Goal: Task Accomplishment & Management: Manage account settings

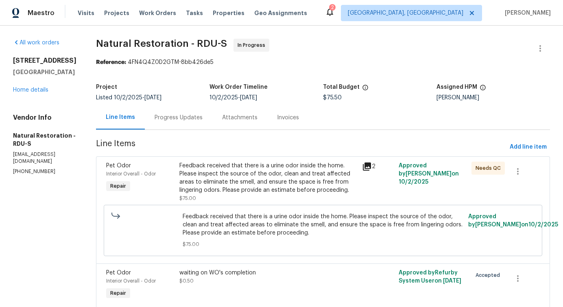
scroll to position [33, 0]
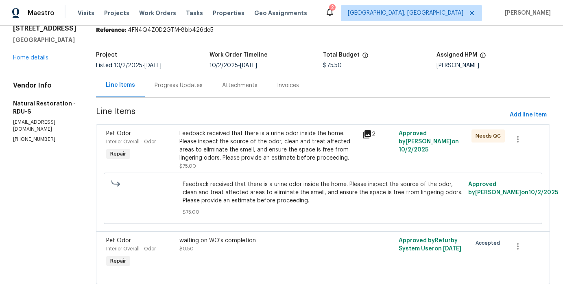
click at [181, 83] on div "Progress Updates" at bounding box center [179, 85] width 48 height 8
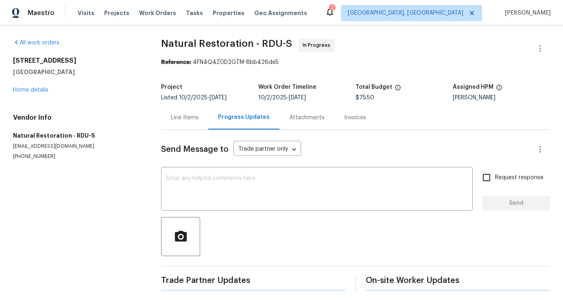
click at [205, 166] on div "Send Message to Trade partner only Trade partner only ​ x ​ Request response Se…" at bounding box center [355, 210] width 389 height 161
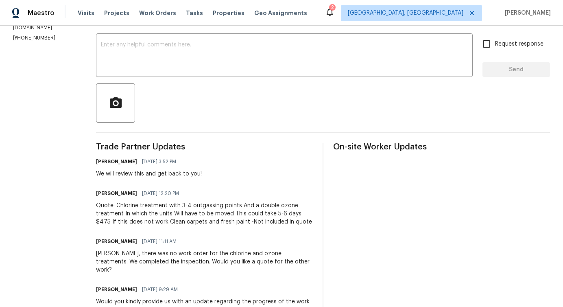
scroll to position [134, 0]
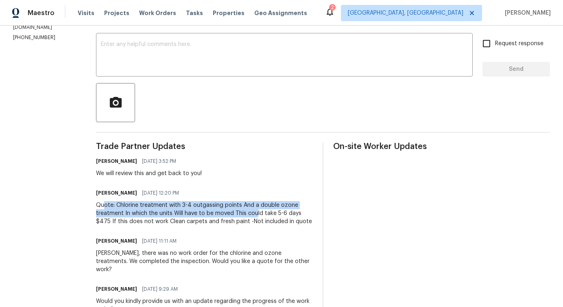
drag, startPoint x: 125, startPoint y: 208, endPoint x: 253, endPoint y: 216, distance: 128.4
click at [254, 216] on div "Quote: Chlorine treatment with 3-4 outgassing points And a double ozone treatme…" at bounding box center [204, 213] width 217 height 24
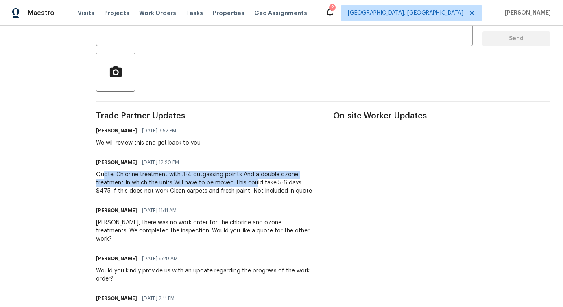
scroll to position [177, 0]
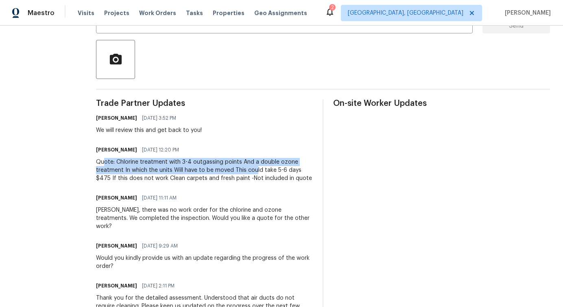
click at [249, 240] on div "Pavithra Sekar 10/14/2025 9:29 AM" at bounding box center [204, 245] width 217 height 11
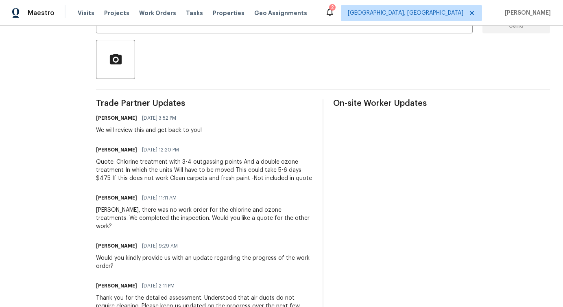
scroll to position [0, 0]
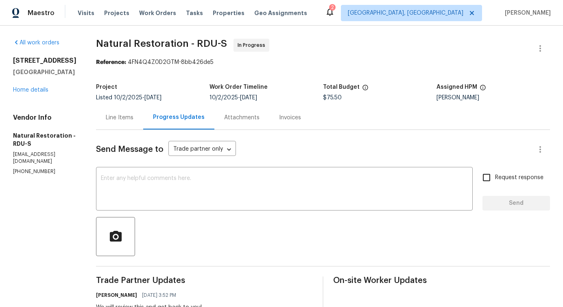
click at [117, 119] on div "Line Items" at bounding box center [120, 117] width 28 height 8
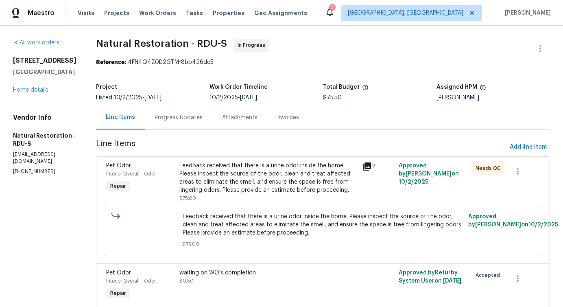
scroll to position [33, 0]
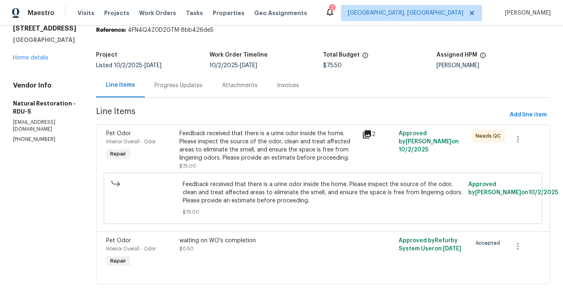
click at [176, 98] on section "Natural Restoration - RDU-S In Progress Reference: 4FN4Q4Z0D2GTM-8bb426de5 Proj…" at bounding box center [323, 150] width 454 height 287
click at [191, 84] on div "Progress Updates" at bounding box center [179, 85] width 48 height 8
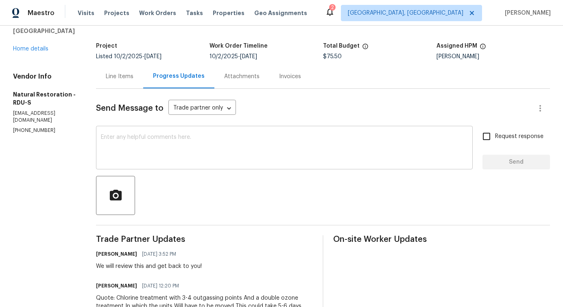
scroll to position [131, 0]
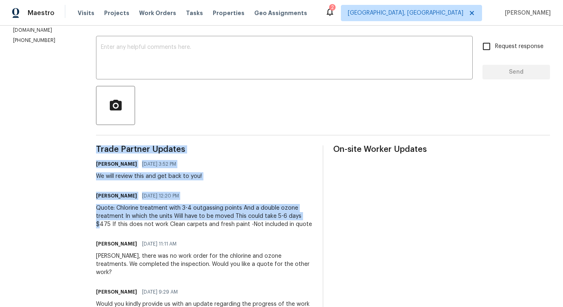
drag, startPoint x: 301, startPoint y: 215, endPoint x: 325, endPoint y: 215, distance: 24.8
click at [299, 218] on div "Quote: Chlorine treatment with 3-4 outgassing points And a double ozone treatme…" at bounding box center [204, 216] width 217 height 24
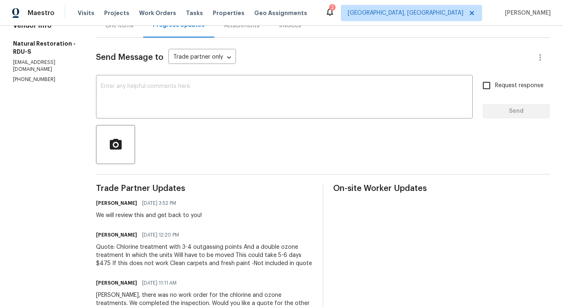
scroll to position [0, 0]
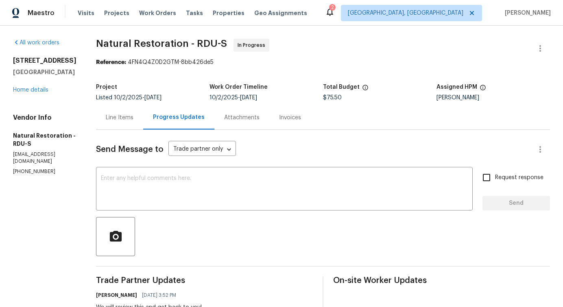
click at [117, 122] on div "Line Items" at bounding box center [119, 117] width 47 height 24
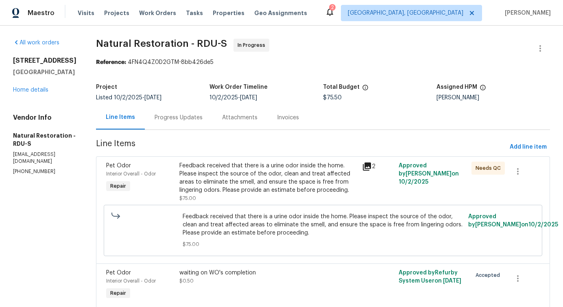
scroll to position [33, 0]
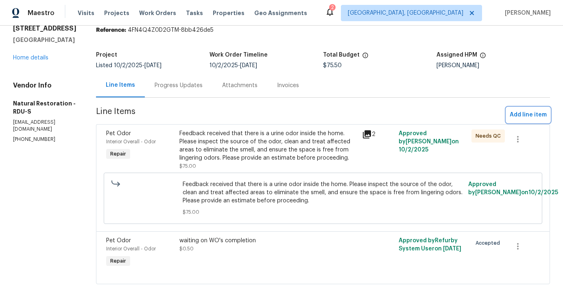
click at [521, 113] on span "Add line item" at bounding box center [528, 115] width 37 height 10
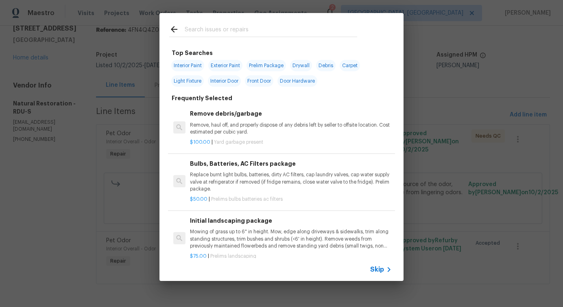
click at [379, 275] on div "Skip" at bounding box center [281, 269] width 244 height 23
click at [378, 265] on div "Skip" at bounding box center [382, 269] width 24 height 10
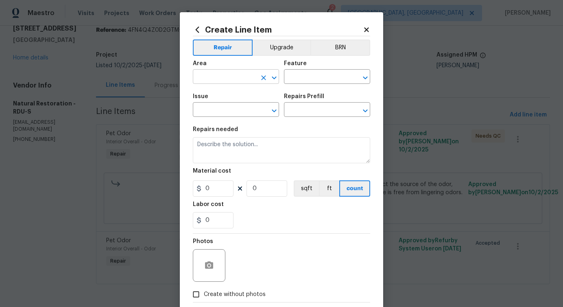
click at [253, 79] on input "text" at bounding box center [224, 77] width 63 height 13
type input "o"
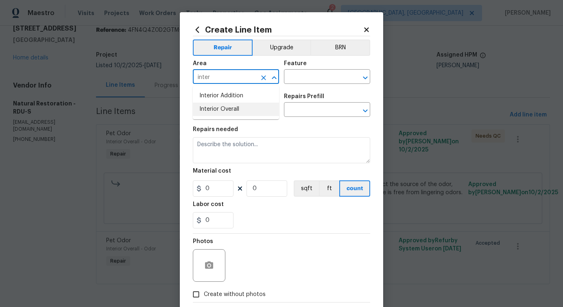
click at [252, 115] on li "Interior Overall" at bounding box center [236, 108] width 86 height 13
type input "Interior Overall"
click at [323, 74] on input "text" at bounding box center [315, 77] width 63 height 13
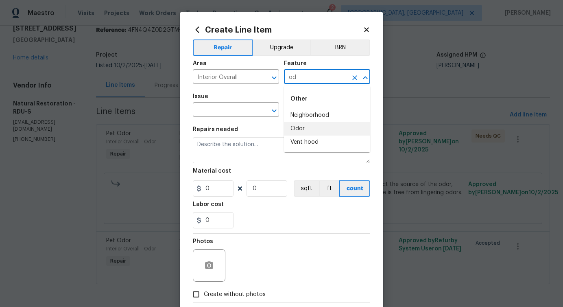
click at [323, 125] on li "Odor" at bounding box center [327, 128] width 86 height 13
type input "Odor"
click at [236, 112] on input "text" at bounding box center [224, 110] width 63 height 13
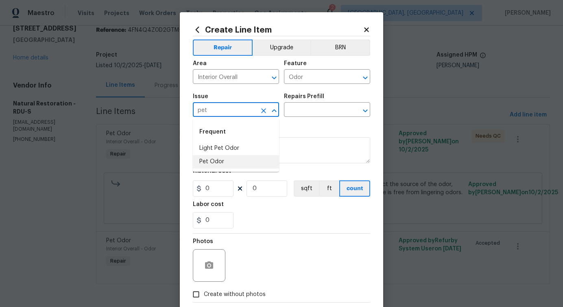
click at [228, 163] on li "Pet Odor" at bounding box center [236, 161] width 86 height 13
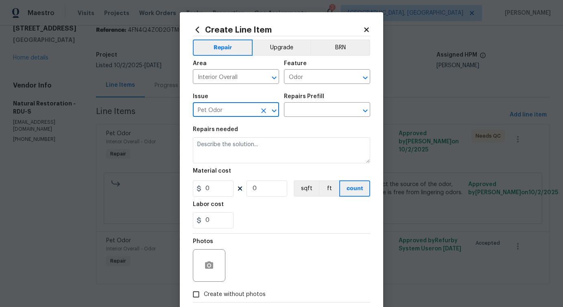
type input "Pet Odor"
click at [312, 117] on div "Issue Pet Odor ​ Repairs Prefill ​" at bounding box center [281, 105] width 177 height 33
click at [312, 111] on input "text" at bounding box center [315, 110] width 63 height 13
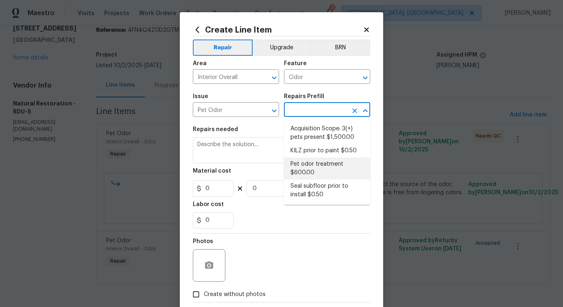
click at [304, 173] on li "Pet odor treatment $600.00" at bounding box center [327, 168] width 86 height 22
type input "Pet odor treatment $600.00"
type textarea "Complete a chlorine dioxide odor treatment for the home due to heavy odor. This…"
type input "600"
type input "1"
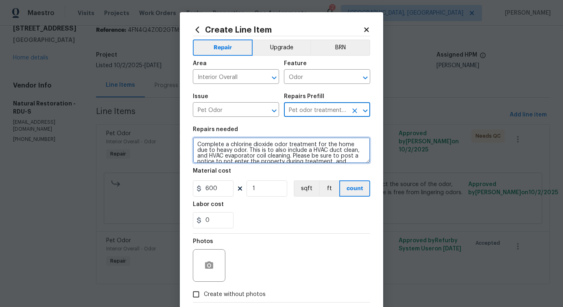
click at [240, 151] on textarea "Complete a chlorine dioxide odor treatment for the home due to heavy odor. This…" at bounding box center [281, 150] width 177 height 26
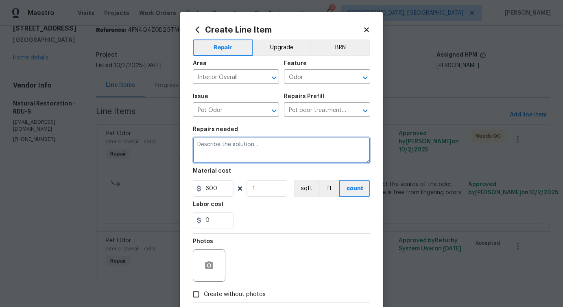
paste textarea "Chlorine treatment with 3-4 outgassing points And a double ozone treatment In w…"
type textarea "Chlorine treatment with 3-4 outgassing points And a double ozone treatment In w…"
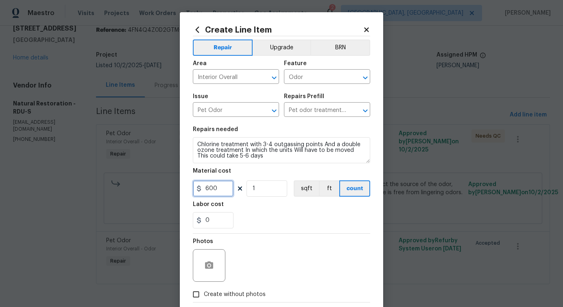
click at [210, 188] on input "600" at bounding box center [213, 188] width 41 height 16
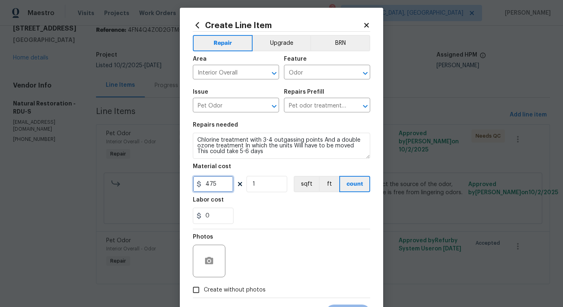
scroll to position [0, 0]
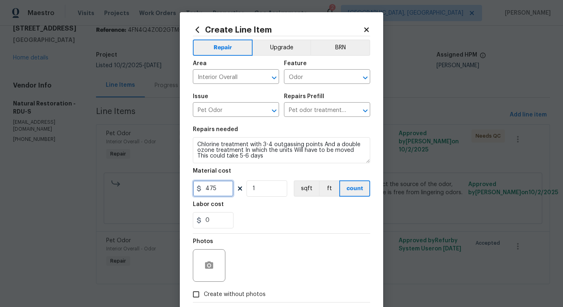
click at [358, 112] on icon "Clear" at bounding box center [355, 111] width 8 height 8
type input "475"
type input "Pet odor treatment $600.00"
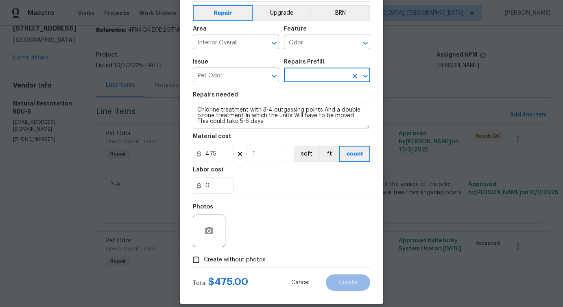
scroll to position [44, 0]
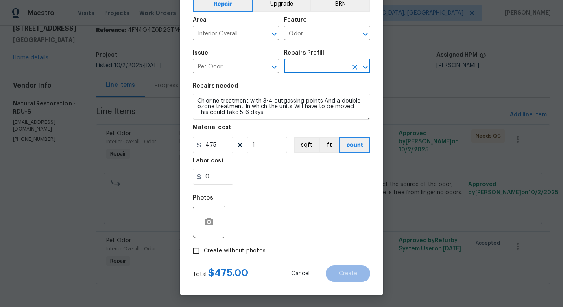
click at [223, 251] on span "Create without photos" at bounding box center [235, 250] width 62 height 9
click at [204, 251] on input "Create without photos" at bounding box center [195, 250] width 15 height 15
checkbox input "true"
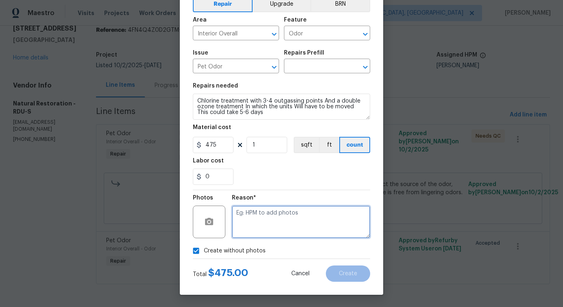
click at [269, 216] on textarea at bounding box center [301, 221] width 138 height 33
click at [281, 215] on textarea "verbiage updated" at bounding box center [301, 221] width 138 height 33
click at [309, 226] on textarea "verbiage updated" at bounding box center [301, 221] width 138 height 33
click at [0, 0] on div "Verbiage" at bounding box center [0, 0] width 0 height 0
type textarea "Verbiage updated"
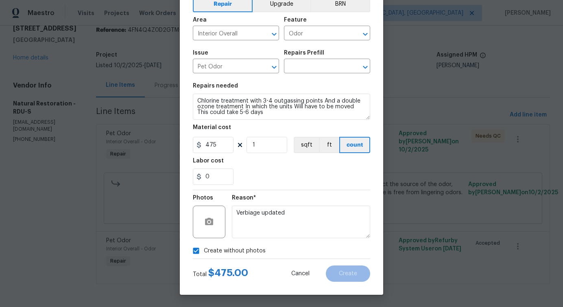
click at [318, 241] on div "Reason* Verbiage updated" at bounding box center [301, 216] width 138 height 53
click at [300, 270] on span "Cancel" at bounding box center [300, 273] width 18 height 6
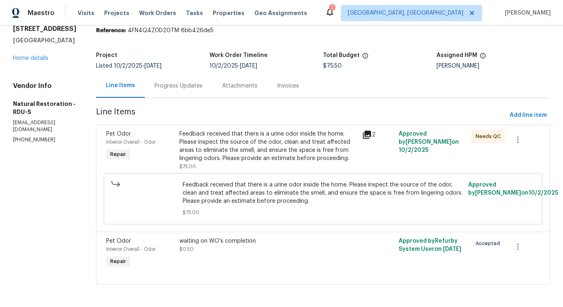
scroll to position [33, 0]
click at [526, 113] on span "Add line item" at bounding box center [528, 115] width 37 height 10
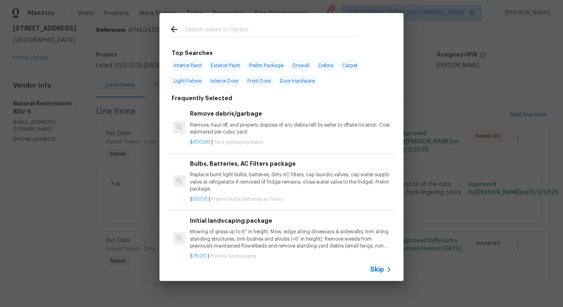
click at [375, 266] on span "Skip" at bounding box center [377, 269] width 14 height 8
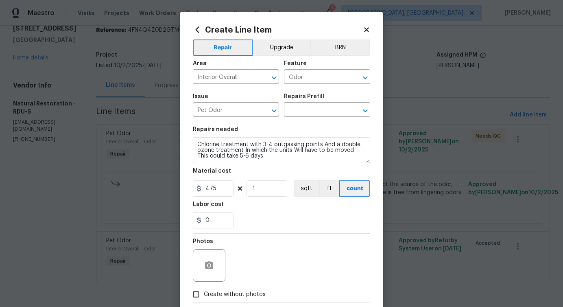
scroll to position [44, 0]
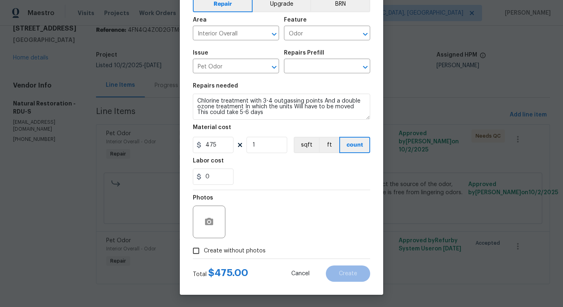
click at [246, 253] on span "Create without photos" at bounding box center [235, 250] width 62 height 9
click at [204, 253] on input "Create without photos" at bounding box center [195, 250] width 15 height 15
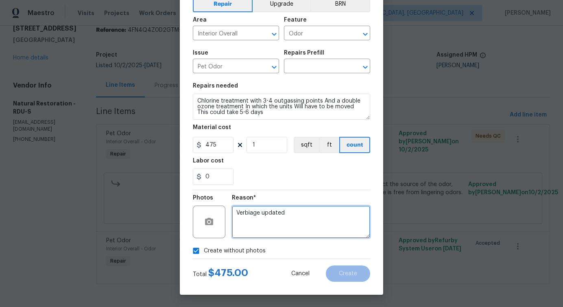
click at [271, 232] on textarea "Verbiage updated" at bounding box center [301, 221] width 138 height 33
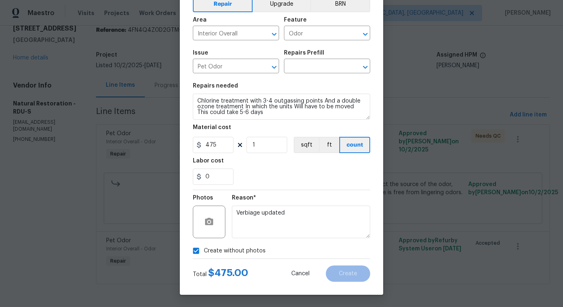
click at [243, 251] on span "Create without photos" at bounding box center [235, 250] width 62 height 9
click at [204, 251] on input "Create without photos" at bounding box center [195, 250] width 15 height 15
click at [260, 244] on label "Create without photos" at bounding box center [226, 250] width 77 height 15
click at [204, 244] on input "Create without photos" at bounding box center [195, 250] width 15 height 15
checkbox input "true"
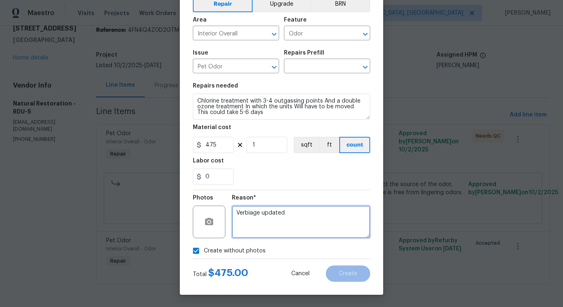
click at [293, 212] on textarea "Verbiage updated" at bounding box center [301, 221] width 138 height 33
click at [262, 211] on textarea "Verbiage updated" at bounding box center [301, 221] width 138 height 33
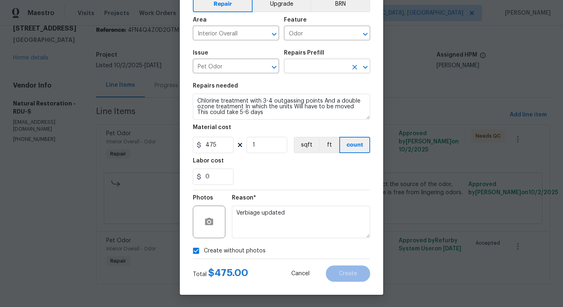
click at [305, 69] on input "text" at bounding box center [315, 67] width 63 height 13
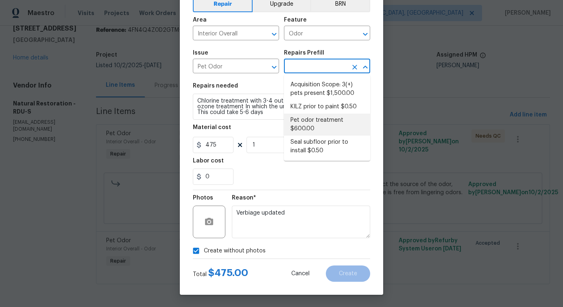
click at [306, 122] on li "Pet odor treatment $600.00" at bounding box center [327, 124] width 86 height 22
type input "Pet odor treatment $600.00"
type textarea "Complete a chlorine dioxide odor treatment for the home due to heavy odor. This…"
type input "600"
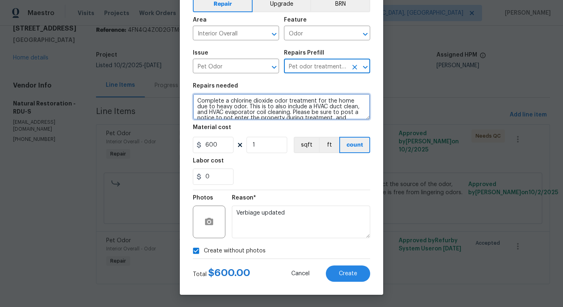
click at [291, 105] on textarea "Complete a chlorine dioxide odor treatment for the home due to heavy odor. This…" at bounding box center [281, 107] width 177 height 26
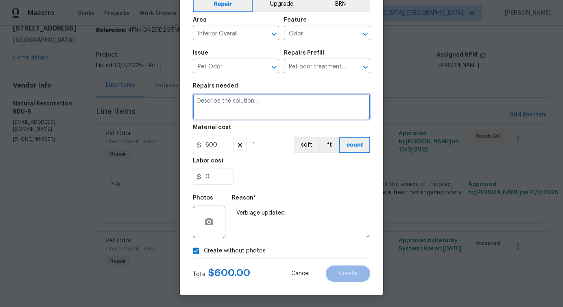
paste textarea "Chlorine treatment with 3-4 outgassing points And a double ozone treatment In w…"
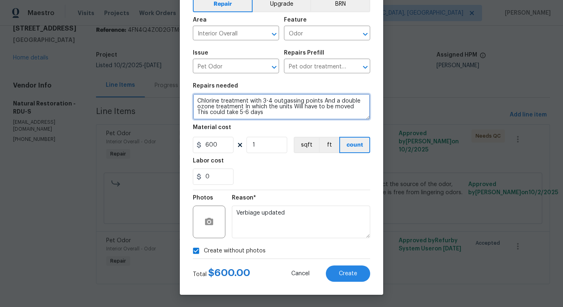
type textarea "Chlorine treatment with 3-4 outgassing points And a double ozone treatment In w…"
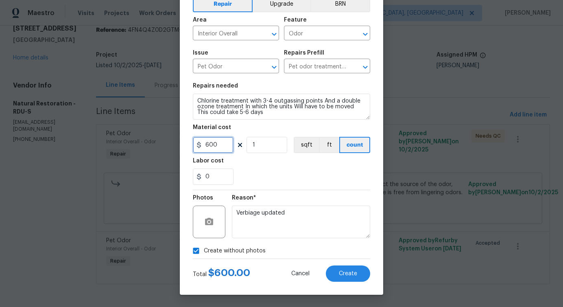
click at [212, 146] on input "600" at bounding box center [213, 145] width 41 height 16
type input "475"
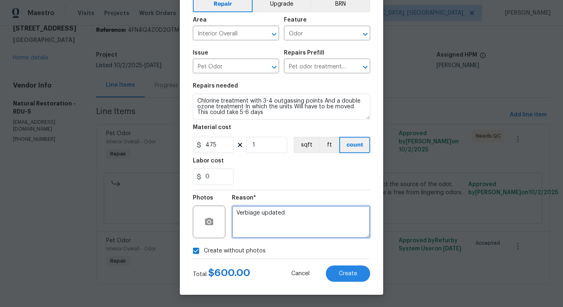
click at [278, 219] on textarea "Verbiage updated" at bounding box center [301, 221] width 138 height 33
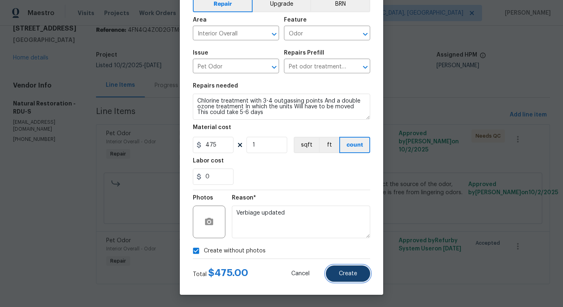
click at [348, 280] on button "Create" at bounding box center [348, 273] width 44 height 16
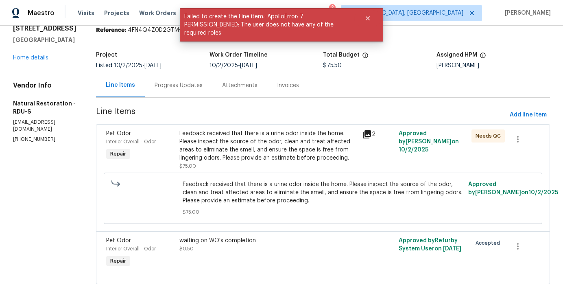
scroll to position [0, 0]
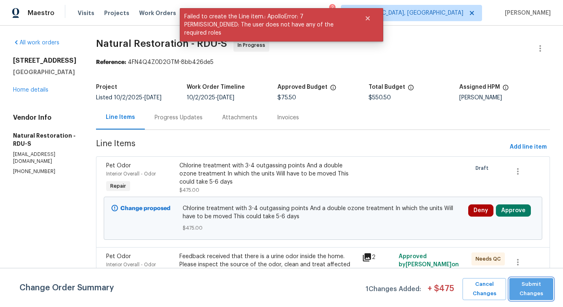
click at [529, 297] on span "Submit Changes" at bounding box center [531, 288] width 36 height 19
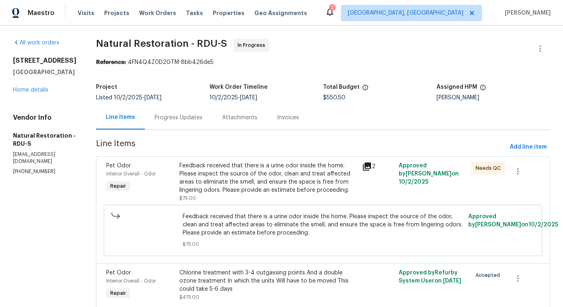
click at [177, 116] on div "Progress Updates" at bounding box center [179, 117] width 48 height 8
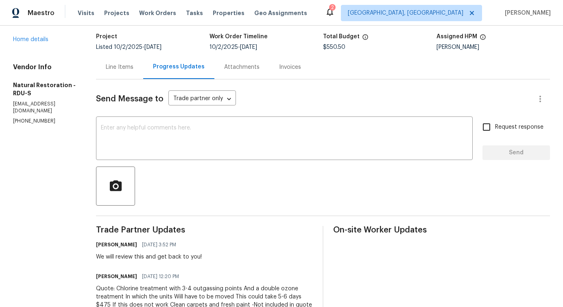
scroll to position [47, 0]
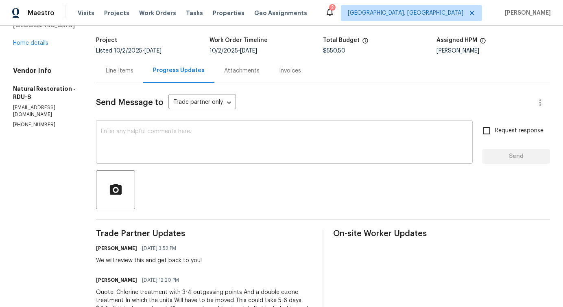
click at [229, 145] on textarea at bounding box center [284, 143] width 367 height 28
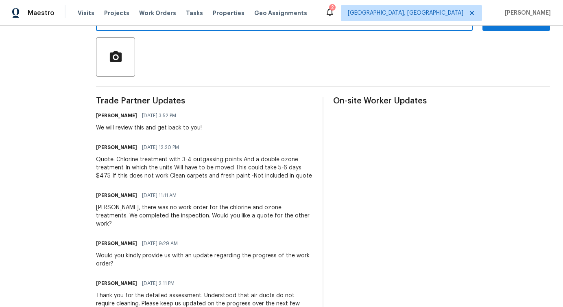
scroll to position [180, 0]
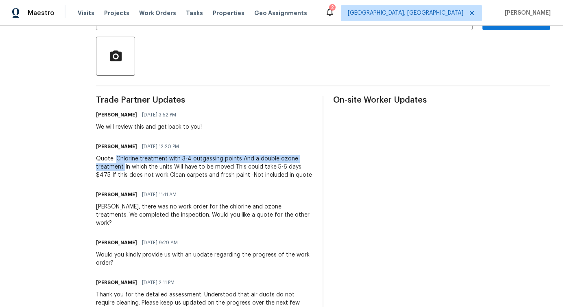
drag, startPoint x: 116, startPoint y: 157, endPoint x: 122, endPoint y: 166, distance: 11.4
click at [122, 166] on div "Quote: Chlorine treatment with 3-4 outgassing points And a double ozone treatme…" at bounding box center [204, 167] width 217 height 24
copy div "Chlorine treatment with 3-4 outgassing points And a double ozone treatment"
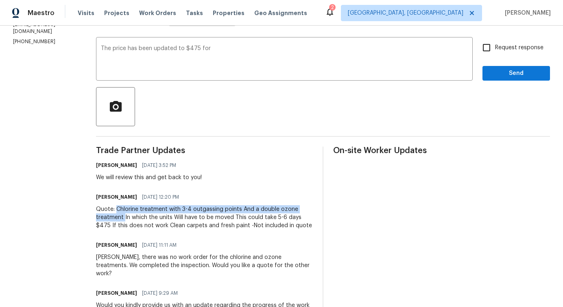
scroll to position [67, 0]
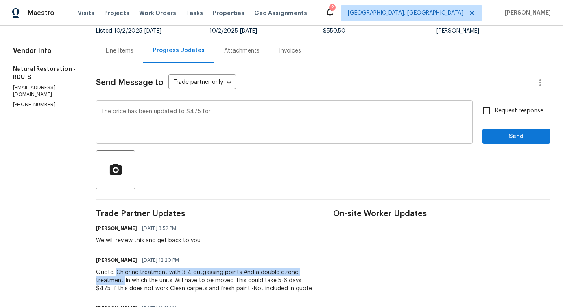
click at [223, 111] on textarea "The price has been updated to $475 for" at bounding box center [284, 123] width 367 height 28
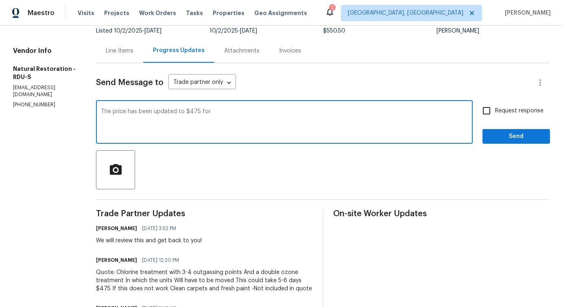
paste textarea "Chlorine treatment with 3-4 outgassing points And a double ozone treatment"
click at [0, 0] on span "n" at bounding box center [0, 0] width 0 height 0
click at [423, 109] on textarea "The price has been updated to $475 for Chlorine treatment with 3-4 outgassing p…" at bounding box center [284, 123] width 367 height 28
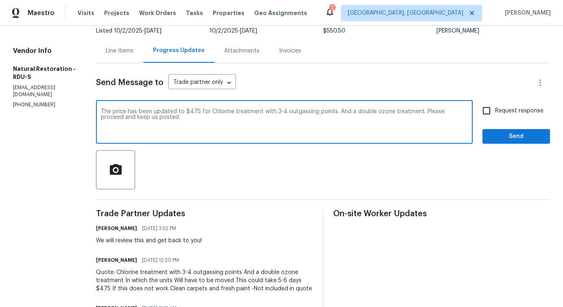
click at [0, 0] on div "chlorine" at bounding box center [0, 0] width 0 height 0
type textarea "The price has been updated to $475 for chlorine treatment with 3-4 outgassing p…"
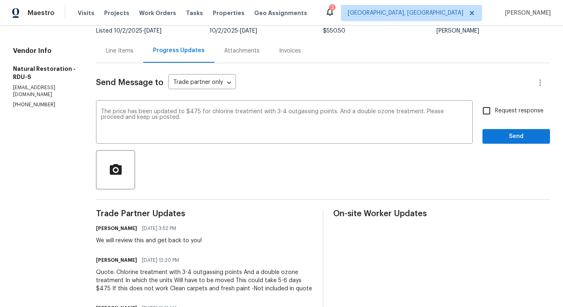
click at [490, 114] on input "Request response" at bounding box center [486, 110] width 17 height 17
checkbox input "true"
click at [500, 134] on span "Send" at bounding box center [516, 136] width 55 height 10
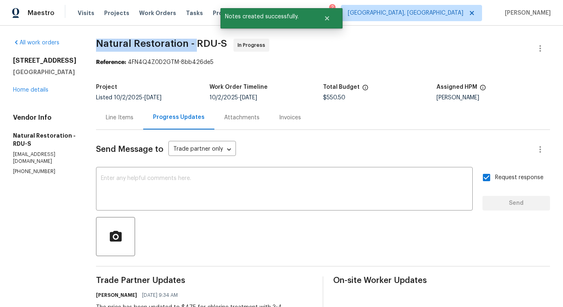
drag, startPoint x: 92, startPoint y: 42, endPoint x: 193, endPoint y: 40, distance: 101.7
copy span "Natural Restoration -"
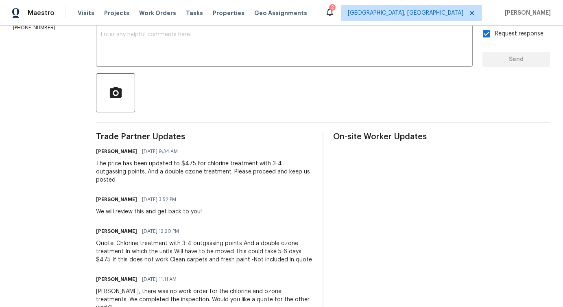
scroll to position [147, 0]
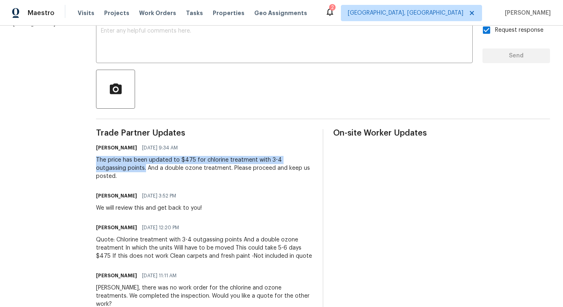
drag, startPoint x: 95, startPoint y: 159, endPoint x: 113, endPoint y: 168, distance: 20.0
click at [113, 168] on div "All work orders 125 River Hills Dr Clayton, NC 27527 Home details Vendor Info N…" at bounding box center [281, 288] width 563 height 820
copy div "The price has been updated to $475 for chlorine treatment with 3-4 outgassing p…"
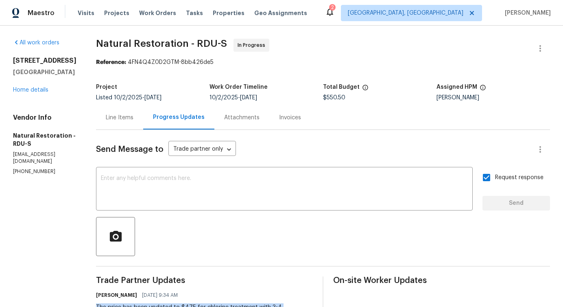
click at [29, 93] on div "125 River Hills Dr Clayton, NC 27527 Home details" at bounding box center [44, 75] width 63 height 37
click at [35, 89] on link "Home details" at bounding box center [30, 90] width 35 height 6
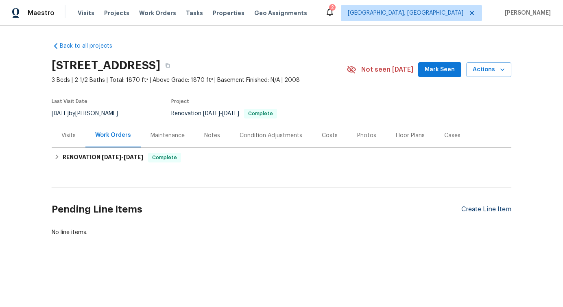
click at [484, 212] on div "Create Line Item" at bounding box center [486, 209] width 50 height 8
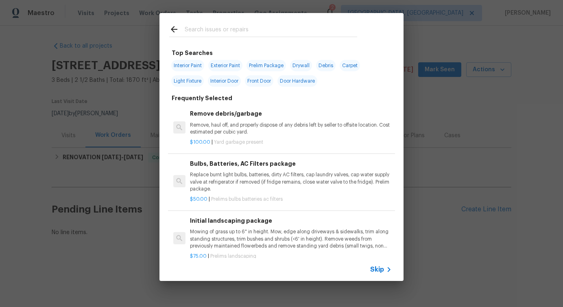
click at [379, 269] on span "Skip" at bounding box center [377, 269] width 14 height 8
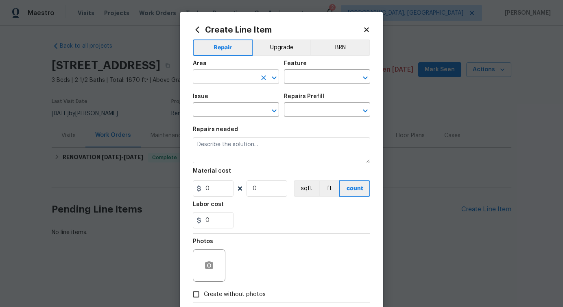
click at [229, 72] on input "text" at bounding box center [224, 77] width 63 height 13
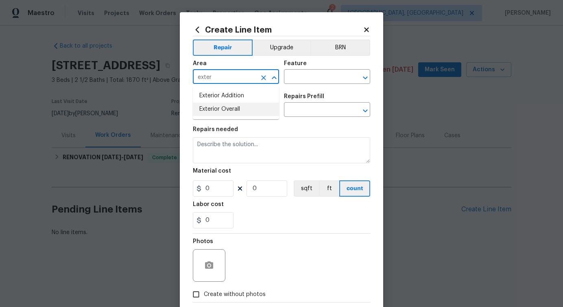
click at [218, 109] on li "Exterior Overall" at bounding box center [236, 108] width 86 height 13
type input "Exterior Overall"
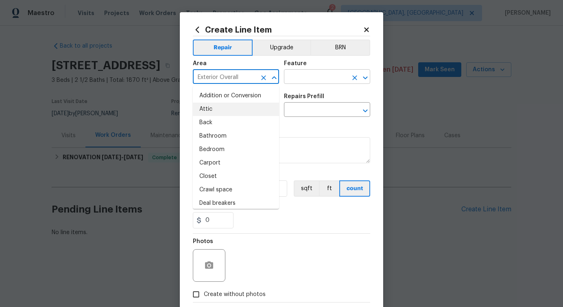
click at [312, 81] on input "text" at bounding box center [315, 77] width 63 height 13
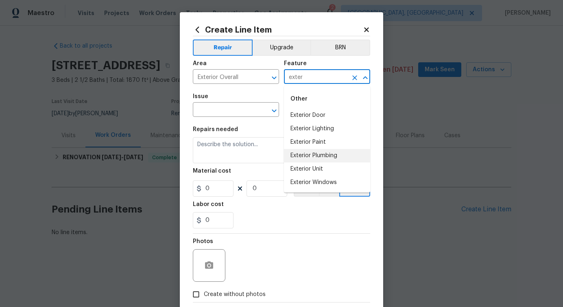
click at [303, 157] on li "Exterior Plumbing" at bounding box center [327, 155] width 86 height 13
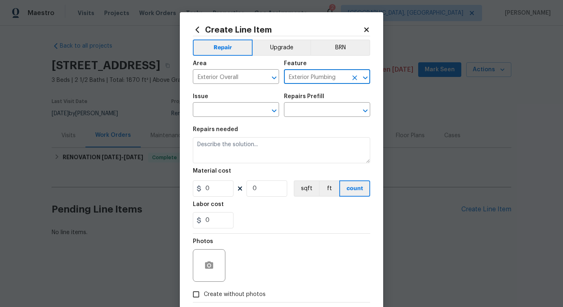
type input "Exterior Plumbing"
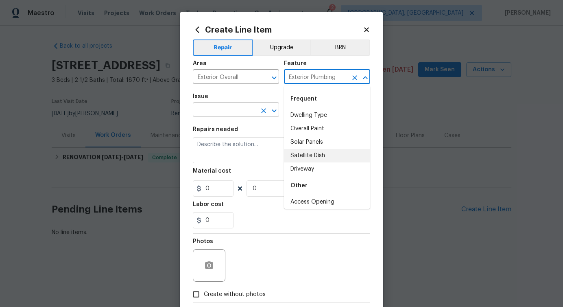
click at [244, 112] on input "text" at bounding box center [224, 110] width 63 height 13
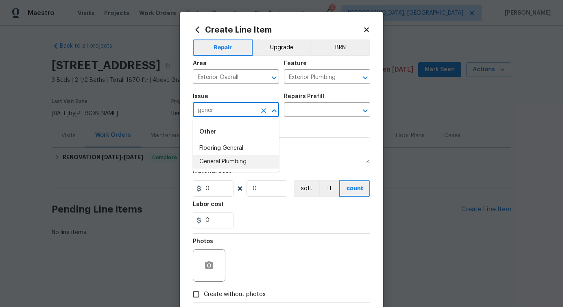
click at [218, 166] on li "General Plumbing" at bounding box center [236, 161] width 86 height 13
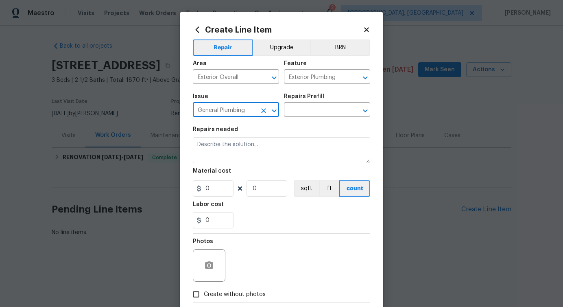
type input "General Plumbing"
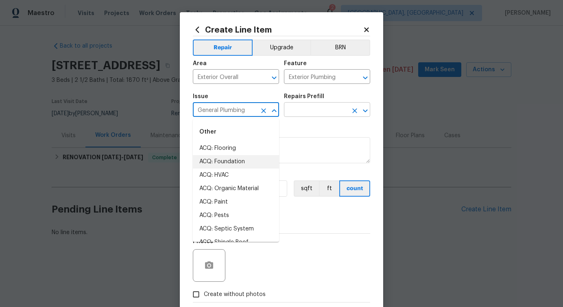
click at [345, 106] on input "text" at bounding box center [315, 110] width 63 height 13
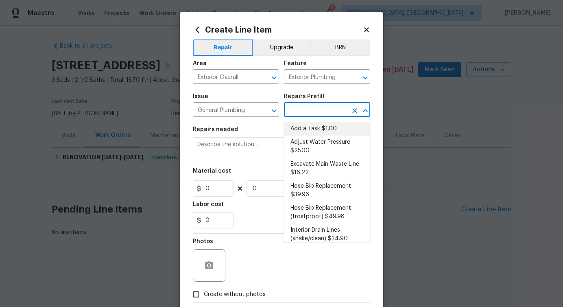
click at [319, 132] on li "Add a Task $1.00" at bounding box center [327, 128] width 86 height 13
type input "Plumbing"
type input "Add a Task $1.00"
type textarea "HPM to detail"
type input "1"
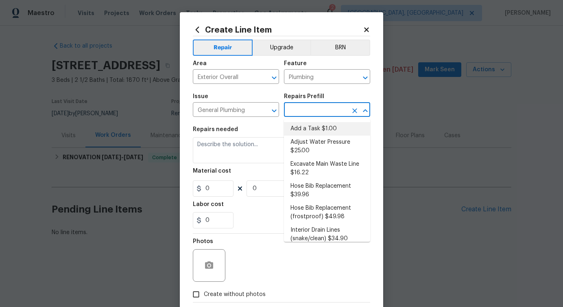
type input "1"
click at [216, 145] on textarea "HPM to detail" at bounding box center [281, 150] width 177 height 26
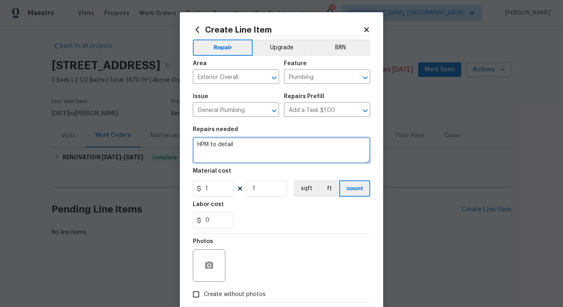
click at [216, 145] on textarea "HPM to detail" at bounding box center [281, 150] width 177 height 26
paste textarea "The exterior waste access line on the left side of the property is missing a co…"
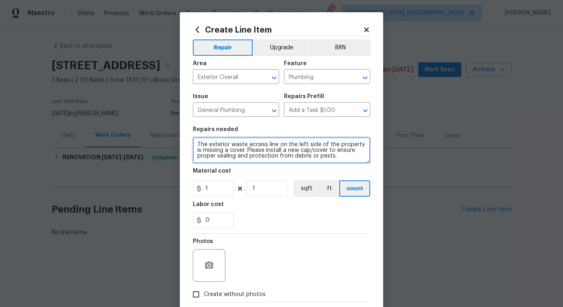
type textarea "The exterior waste access line on the left side of the property is missing a co…"
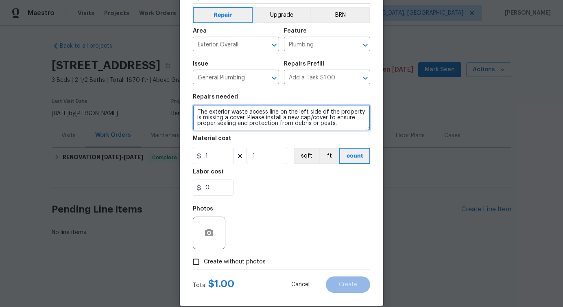
scroll to position [44, 0]
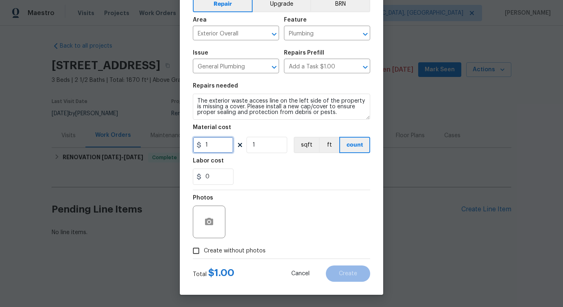
click at [217, 144] on input "1" at bounding box center [213, 145] width 41 height 16
type input "50"
click at [209, 224] on icon "button" at bounding box center [209, 221] width 8 height 7
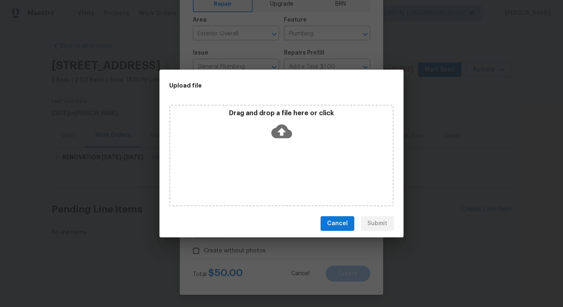
click at [282, 130] on icon at bounding box center [281, 131] width 21 height 21
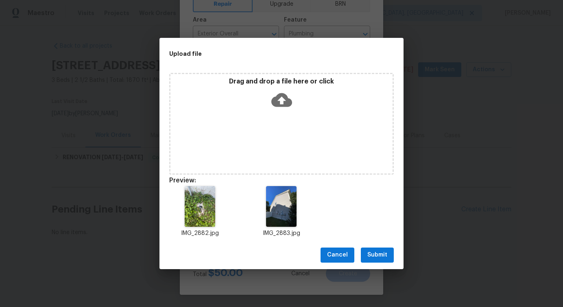
click at [381, 246] on div "Cancel Submit" at bounding box center [281, 255] width 244 height 28
click at [381, 259] on span "Submit" at bounding box center [377, 255] width 20 height 10
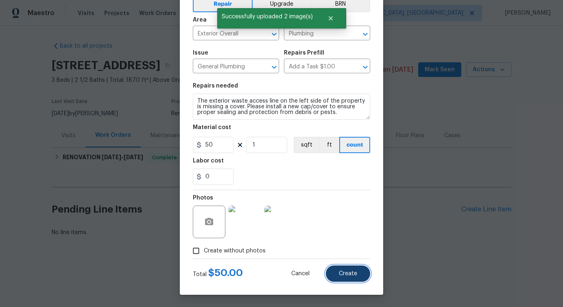
click at [351, 276] on button "Create" at bounding box center [348, 273] width 44 height 16
type input "0"
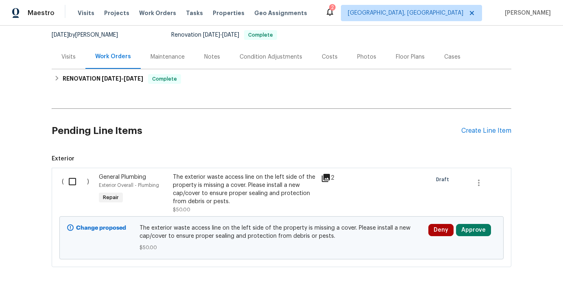
scroll to position [63, 0]
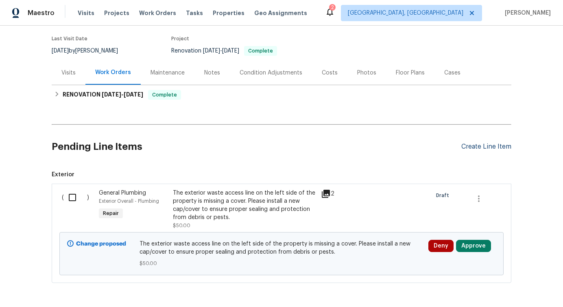
click at [502, 146] on div "Create Line Item" at bounding box center [486, 147] width 50 height 8
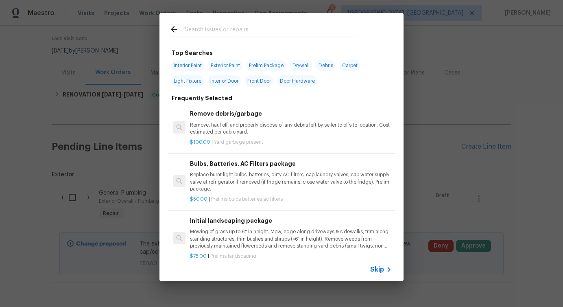
click at [379, 266] on span "Skip" at bounding box center [377, 269] width 14 height 8
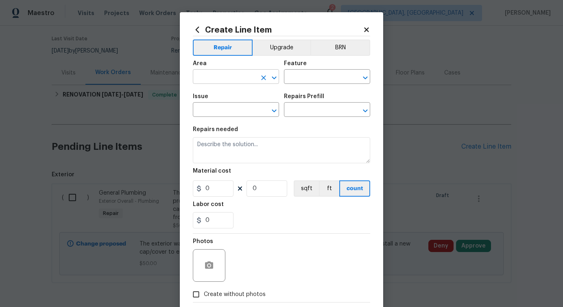
click at [239, 78] on input "text" at bounding box center [224, 77] width 63 height 13
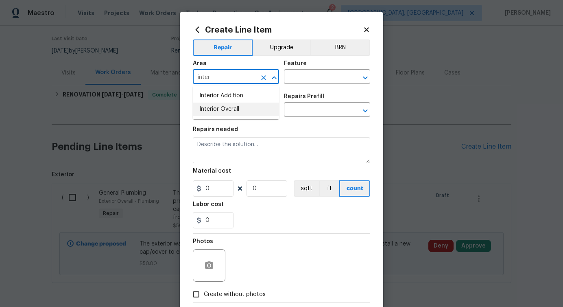
click at [243, 108] on li "Interior Overall" at bounding box center [236, 108] width 86 height 13
type input "Interior Overall"
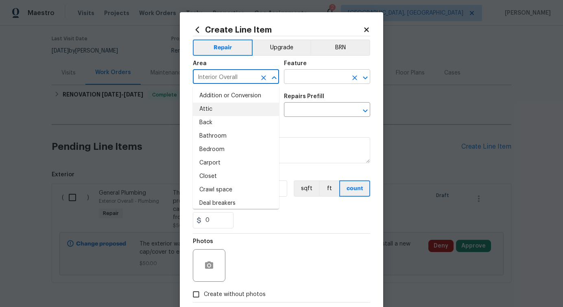
click at [323, 76] on input "text" at bounding box center [315, 77] width 63 height 13
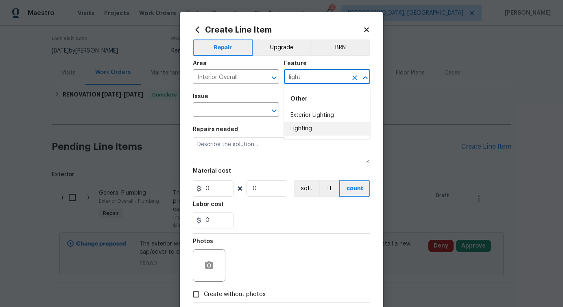
click at [315, 129] on li "Lighting" at bounding box center [327, 128] width 86 height 13
type input "Lighting"
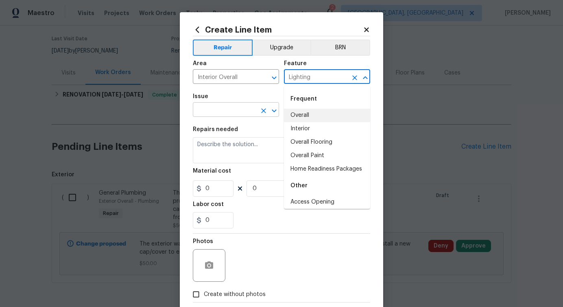
click at [237, 111] on input "text" at bounding box center [224, 110] width 63 height 13
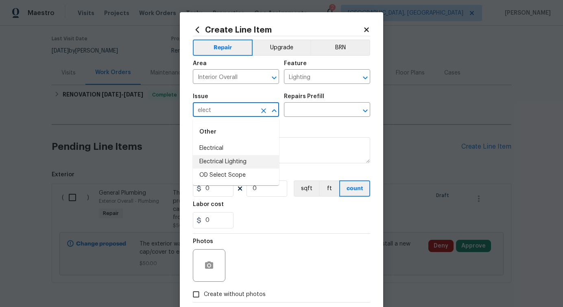
click at [233, 163] on li "Electrical Lighting" at bounding box center [236, 161] width 86 height 13
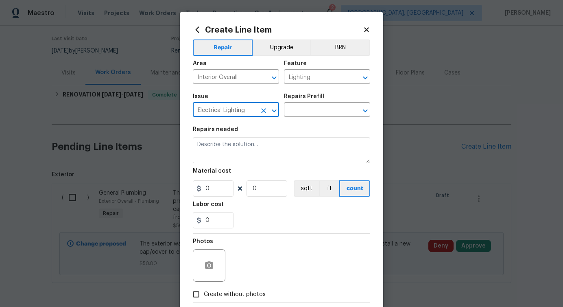
type input "Electrical Lighting"
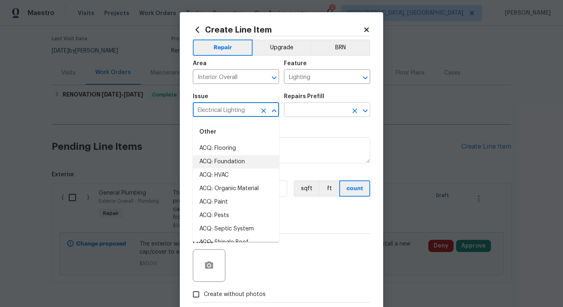
click at [329, 107] on input "text" at bounding box center [315, 110] width 63 height 13
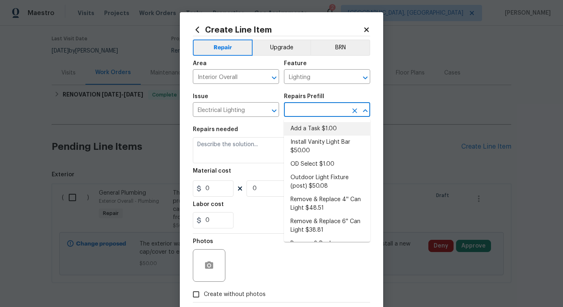
click at [310, 128] on li "Add a Task $1.00" at bounding box center [327, 128] width 86 height 13
type input "Add a Task $1.00"
type textarea "HPM to detail"
type input "1"
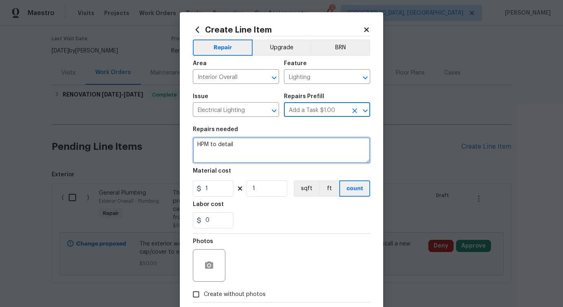
click at [231, 140] on textarea "HPM to detail" at bounding box center [281, 150] width 177 height 26
paste textarea "The light fixtures in the foyer and master bedroom (flush mount) are not workin…"
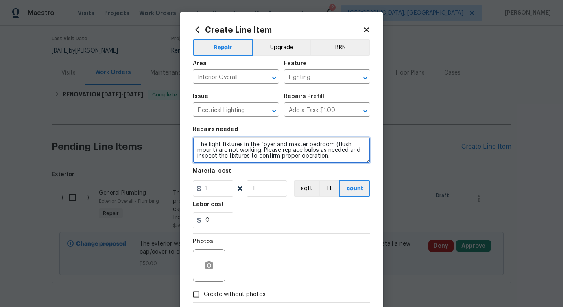
type textarea "The light fixtures in the foyer and master bedroom (flush mount) are not workin…"
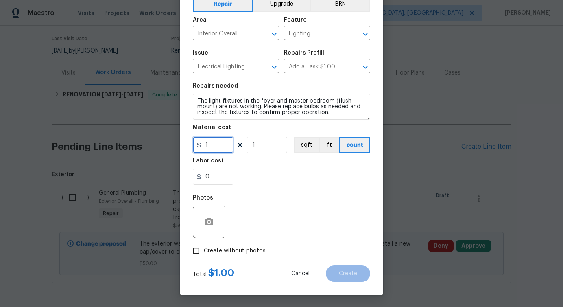
click at [227, 142] on input "1" at bounding box center [213, 145] width 41 height 16
type input "85"
click at [214, 222] on button "button" at bounding box center [209, 222] width 20 height 20
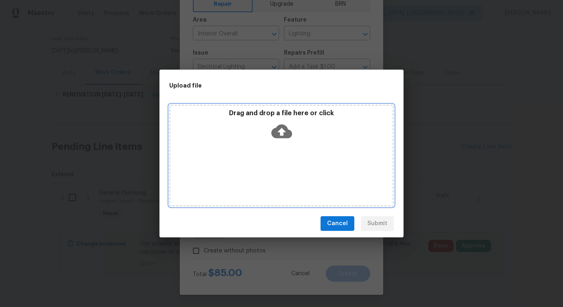
click at [280, 132] on icon at bounding box center [281, 131] width 21 height 21
click at [284, 139] on icon at bounding box center [281, 131] width 21 height 21
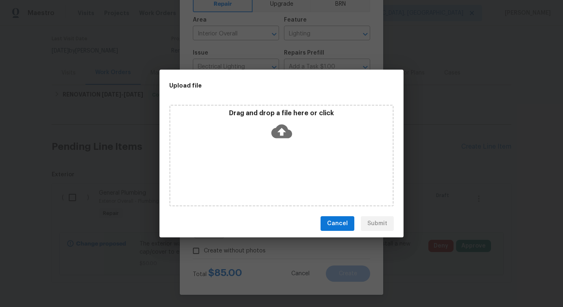
click at [537, 32] on div "Upload file Drag and drop a file here or click Cancel Submit" at bounding box center [281, 153] width 563 height 307
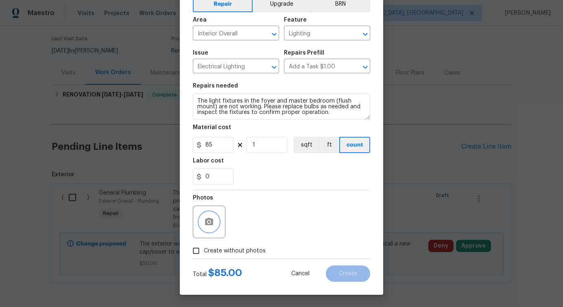
click at [209, 226] on icon "button" at bounding box center [209, 222] width 10 height 10
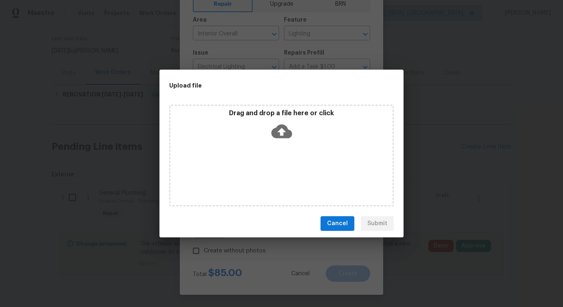
click at [274, 137] on icon at bounding box center [281, 131] width 21 height 14
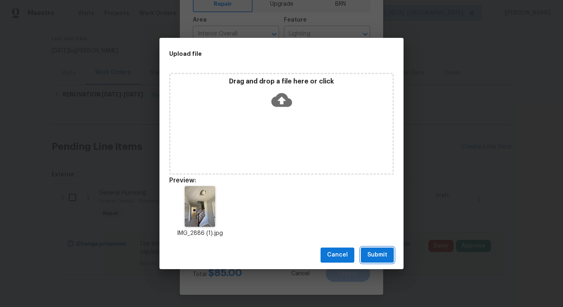
click at [380, 251] on span "Submit" at bounding box center [377, 255] width 20 height 10
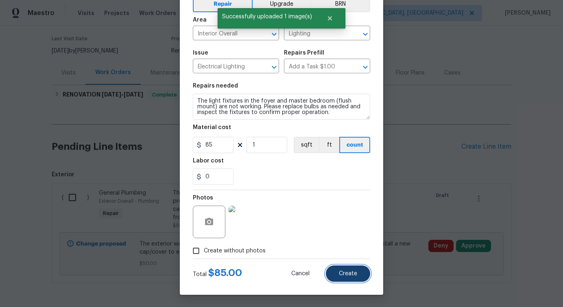
click at [342, 270] on button "Create" at bounding box center [348, 273] width 44 height 16
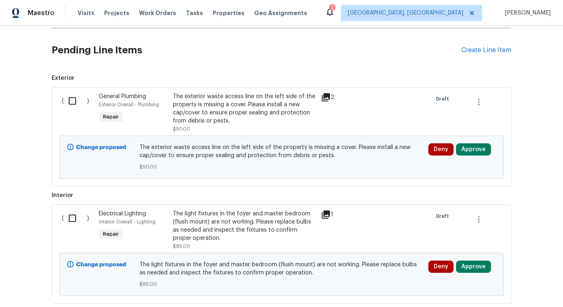
scroll to position [146, 0]
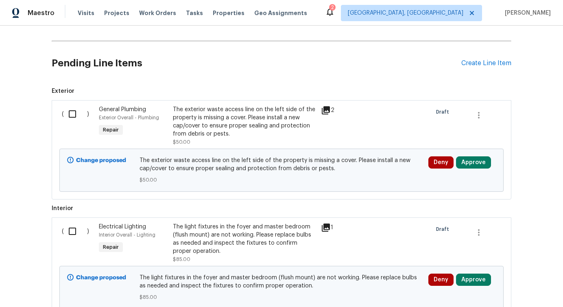
click at [73, 112] on input "checkbox" at bounding box center [75, 113] width 23 height 17
checkbox input "true"
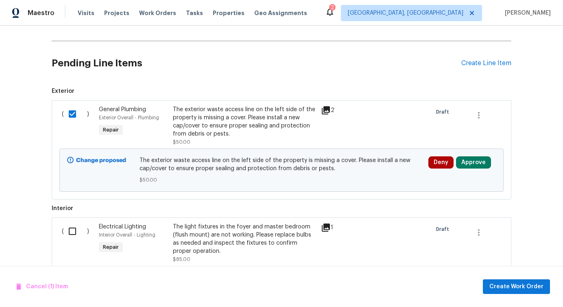
click at [74, 230] on input "checkbox" at bounding box center [75, 230] width 23 height 17
checkbox input "true"
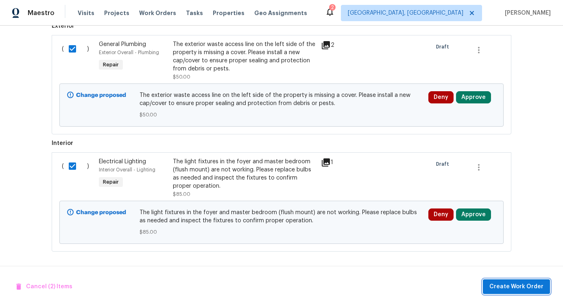
click at [523, 290] on span "Create Work Order" at bounding box center [516, 286] width 54 height 10
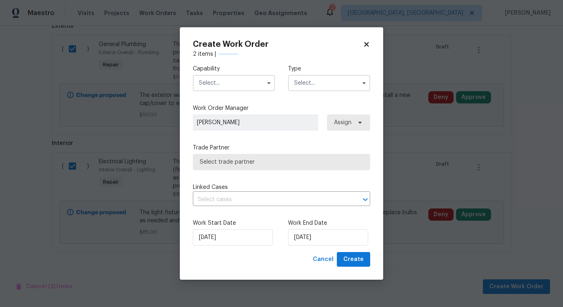
checkbox input "false"
click at [236, 90] on input "text" at bounding box center [234, 83] width 82 height 16
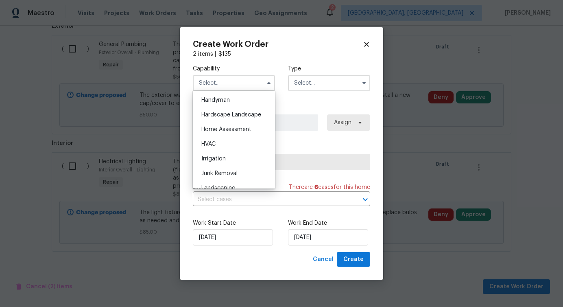
scroll to position [433, 0]
click at [230, 114] on span "Handyman" at bounding box center [215, 114] width 28 height 6
type input "Handyman"
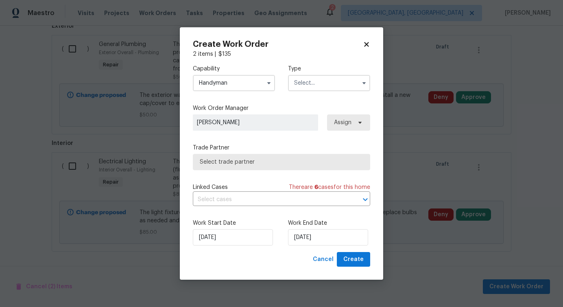
click at [321, 83] on input "text" at bounding box center [329, 83] width 82 height 16
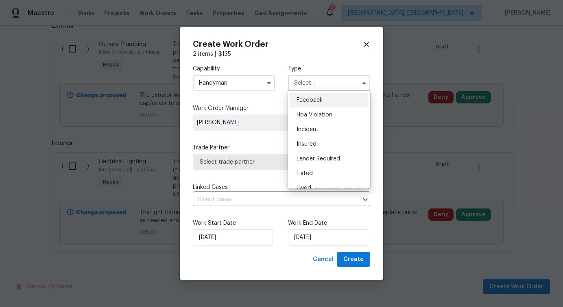
click at [314, 102] on span "Feedback" at bounding box center [310, 100] width 26 height 6
type input "Feedback"
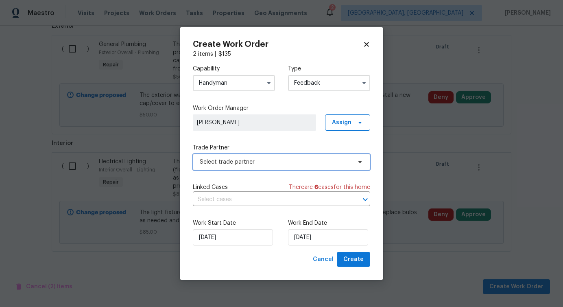
click at [240, 165] on span "Select trade partner" at bounding box center [276, 162] width 152 height 8
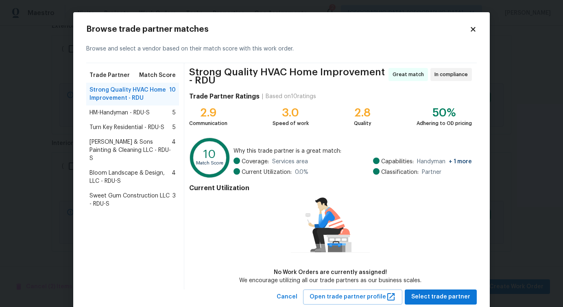
click at [128, 116] on span "HM-Handyman - RDU-S" at bounding box center [119, 113] width 60 height 8
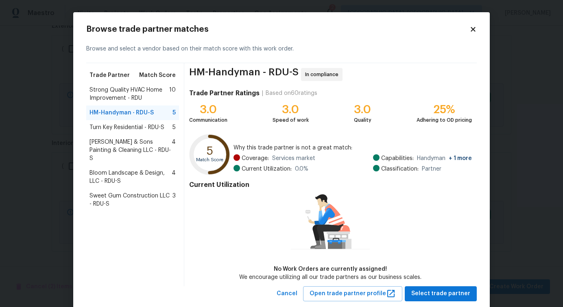
scroll to position [19, 0]
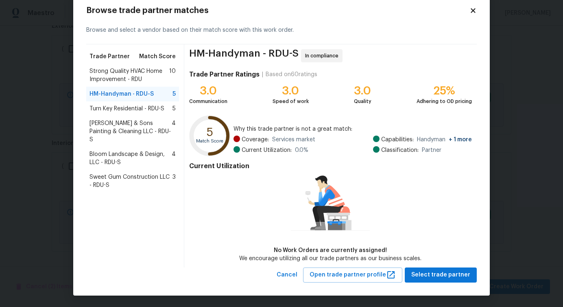
click at [118, 128] on span "Hodge & Sons Painting & Cleaning LLC - RDU-S" at bounding box center [130, 131] width 82 height 24
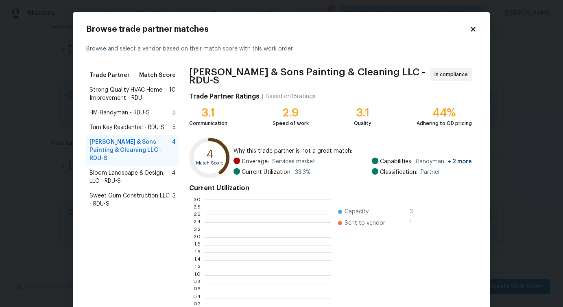
scroll to position [114, 126]
click at [118, 171] on span "Bloom Landscape & Design, LLC - RDU-S" at bounding box center [130, 177] width 82 height 16
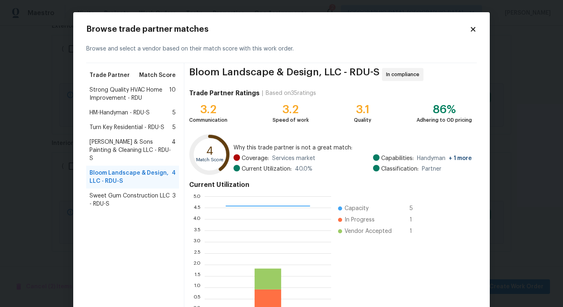
click at [137, 93] on span "Strong Quality HVAC Home Improvement - RDU" at bounding box center [129, 94] width 80 height 16
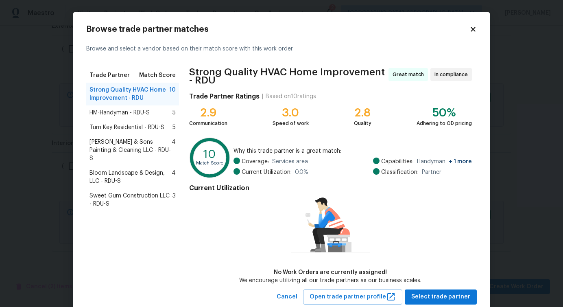
scroll to position [22, 0]
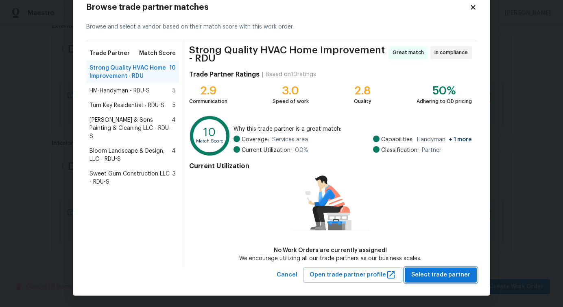
click at [432, 280] on button "Select trade partner" at bounding box center [441, 274] width 72 height 15
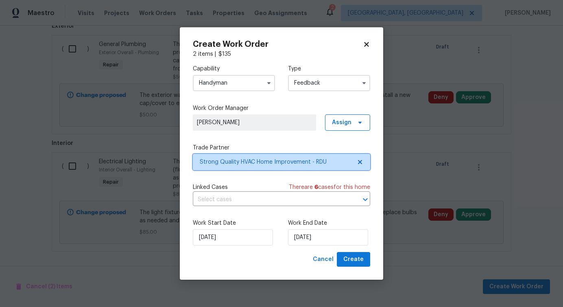
scroll to position [0, 0]
click at [217, 200] on input "text" at bounding box center [270, 199] width 155 height 13
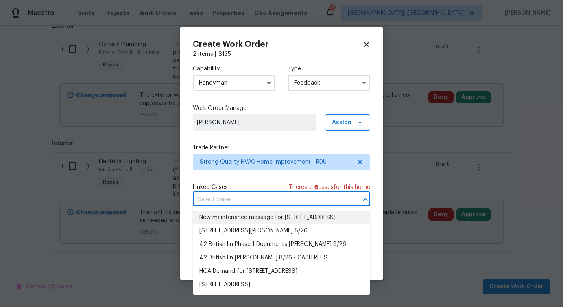
click at [231, 224] on li "New maintenance message for 42 British Ln , Cameron, NC 28326" at bounding box center [281, 217] width 177 height 13
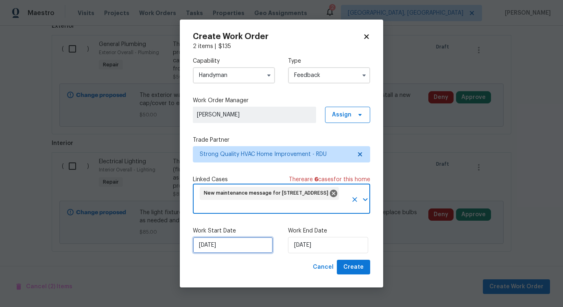
click at [217, 244] on input "10/15/2025" at bounding box center [233, 245] width 80 height 16
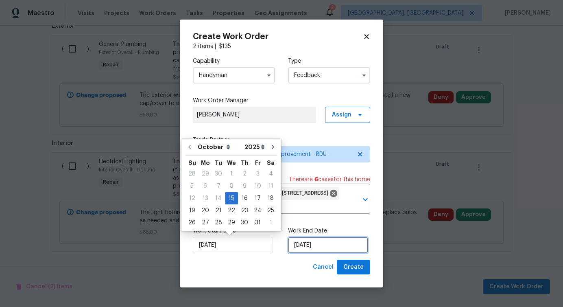
click at [293, 246] on input "10/15/2025" at bounding box center [328, 245] width 80 height 16
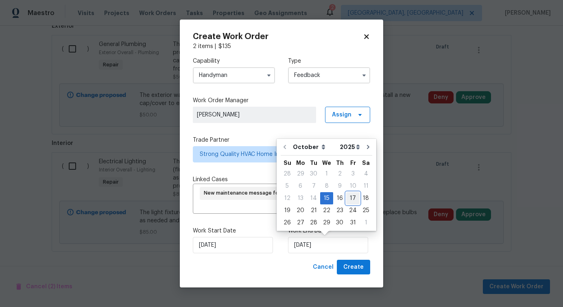
click at [350, 198] on div "17" at bounding box center [352, 197] width 13 height 11
type input "10/17/2025"
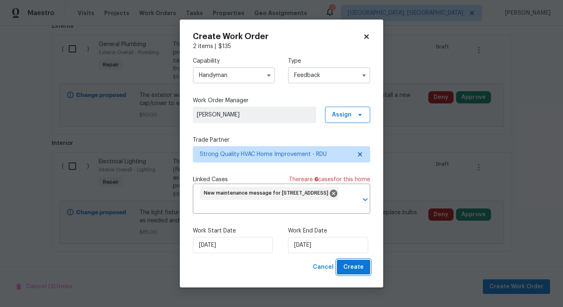
click at [362, 267] on span "Create" at bounding box center [353, 267] width 20 height 10
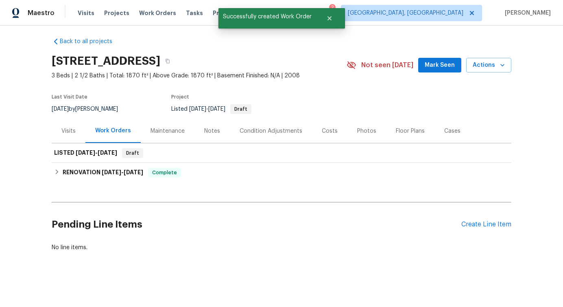
scroll to position [4, 0]
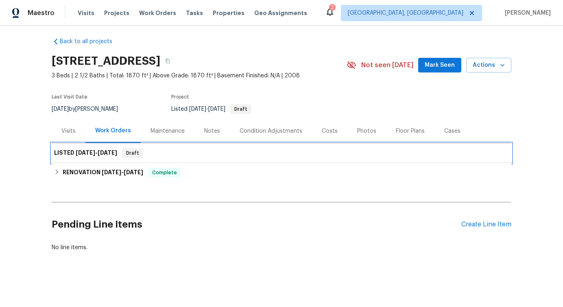
click at [117, 155] on span "10/17/25" at bounding box center [108, 153] width 20 height 6
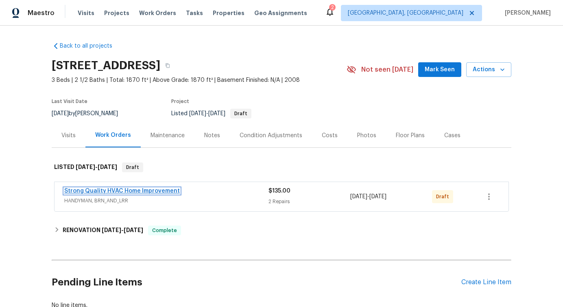
click at [119, 193] on link "Strong Quality HVAC Home Improvement" at bounding box center [122, 191] width 116 height 6
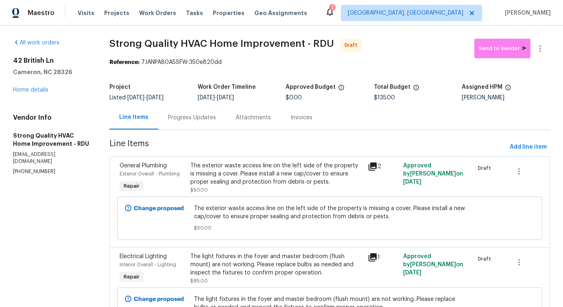
click at [178, 115] on div "Progress Updates" at bounding box center [192, 117] width 48 height 8
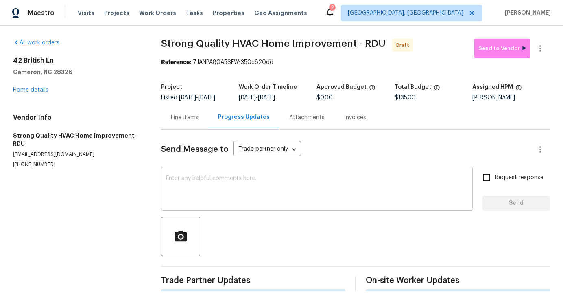
click at [204, 198] on textarea at bounding box center [317, 189] width 302 height 28
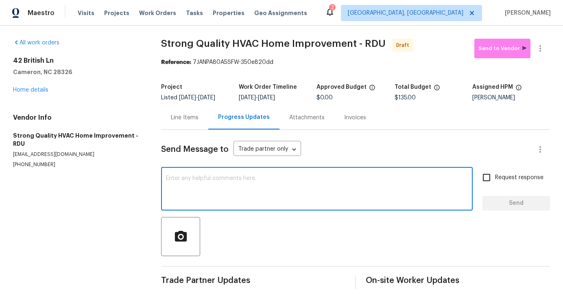
paste textarea "Hi this is Pavithra with Opendoor. I’m confirming you received the WO for the p…"
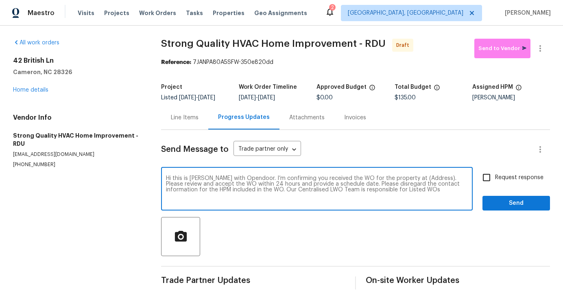
click at [413, 181] on textarea "Hi this is Pavithra with Opendoor. I’m confirming you received the WO for the p…" at bounding box center [317, 189] width 302 height 28
paste textarea "42 British Ln, Cameron, NC 28326"
type textarea "Hi this is Pavithra with Opendoor. I’m confirming you received the WO for the p…"
click at [517, 182] on span "Request response" at bounding box center [519, 177] width 48 height 9
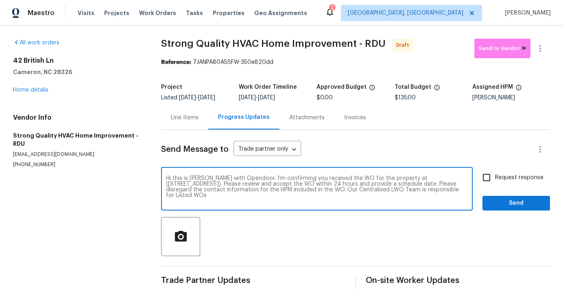
click at [495, 184] on input "Request response" at bounding box center [486, 177] width 17 height 17
checkbox input "true"
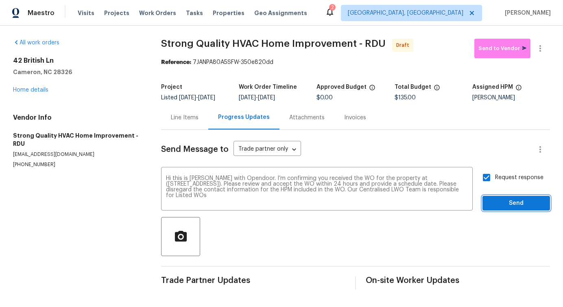
click at [517, 208] on span "Send" at bounding box center [516, 203] width 55 height 10
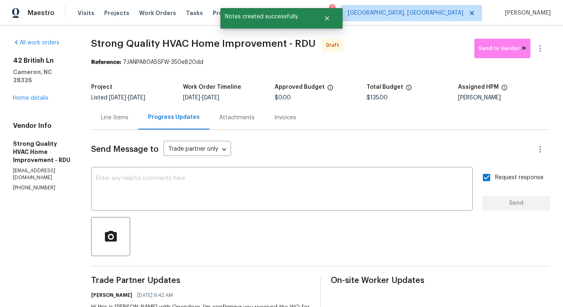
click at [246, 211] on div "Send Message to Trade partner only Trade partner only ​ x ​ Request response Se…" at bounding box center [320, 242] width 459 height 224
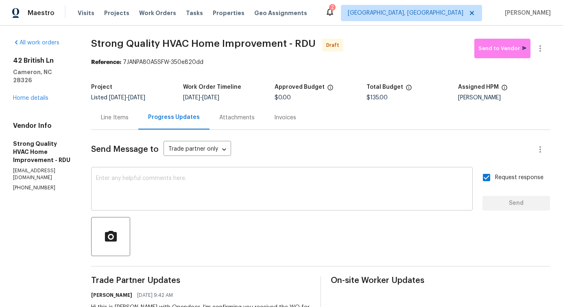
click at [257, 188] on textarea at bounding box center [282, 189] width 372 height 28
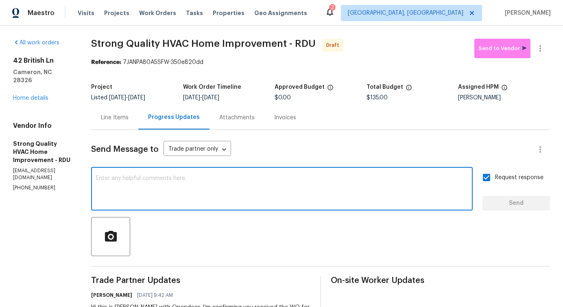
paste textarea "Attention All Work Orders must include before-photos (both close-up and wide-an…"
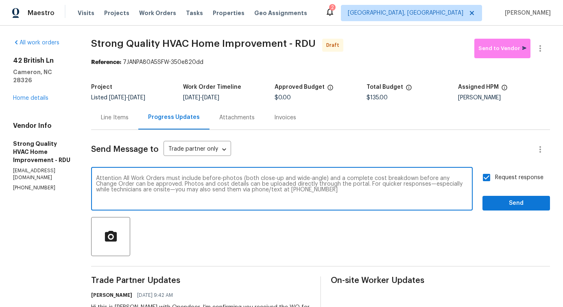
type textarea "Attention All Work Orders must include before-photos (both close-up and wide-an…"
click at [500, 206] on span "Send" at bounding box center [516, 203] width 55 height 10
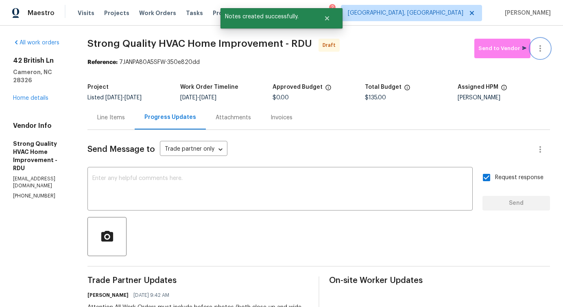
click at [539, 50] on icon "button" at bounding box center [540, 49] width 10 height 10
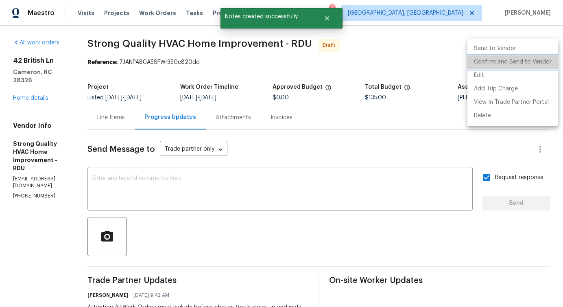
click at [525, 61] on li "Confirm and Send to Vendor" at bounding box center [512, 61] width 91 height 13
click at [345, 92] on div at bounding box center [281, 153] width 563 height 307
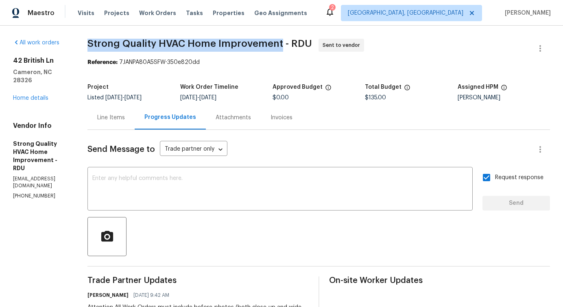
drag, startPoint x: 104, startPoint y: 43, endPoint x: 292, endPoint y: 45, distance: 188.7
click at [292, 45] on span "Strong Quality HVAC Home Improvement - RDU" at bounding box center [199, 44] width 225 height 10
copy span "Strong Quality HVAC Home Improvement"
click at [30, 95] on link "Home details" at bounding box center [30, 98] width 35 height 6
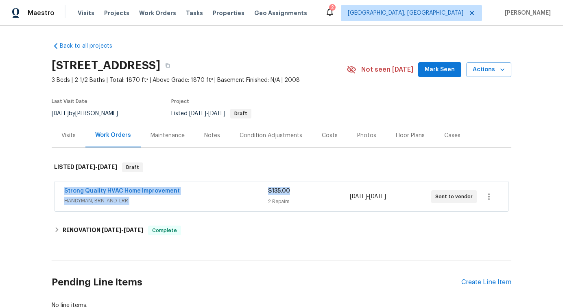
drag, startPoint x: 53, startPoint y: 194, endPoint x: 288, endPoint y: 192, distance: 234.7
click at [290, 192] on div "Strong Quality HVAC Home Improvement HANDYMAN, BRN_AND_LRR $135.00 2 Repairs 10…" at bounding box center [282, 197] width 460 height 34
click at [207, 261] on div "Back to all projects 42 British Ln, Cameron, NC 28326 3 Beds | 2 1/2 Baths | To…" at bounding box center [282, 175] width 460 height 280
drag, startPoint x: 58, startPoint y: 189, endPoint x: 260, endPoint y: 189, distance: 202.2
click at [262, 189] on div "Strong Quality HVAC Home Improvement HANDYMAN, BRN_AND_LRR $135.00 2 Repairs 10…" at bounding box center [282, 196] width 454 height 29
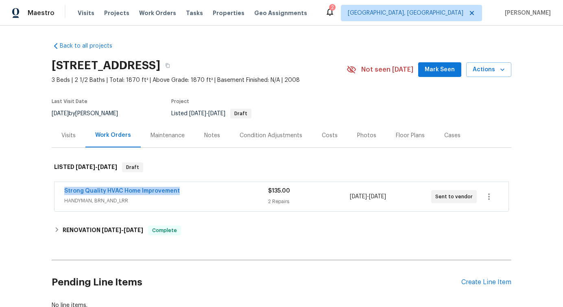
copy link "Strong Quality HVAC Home Improvement"
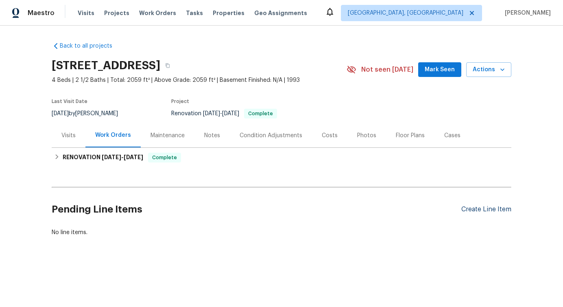
click at [495, 209] on div "Create Line Item" at bounding box center [486, 209] width 50 height 8
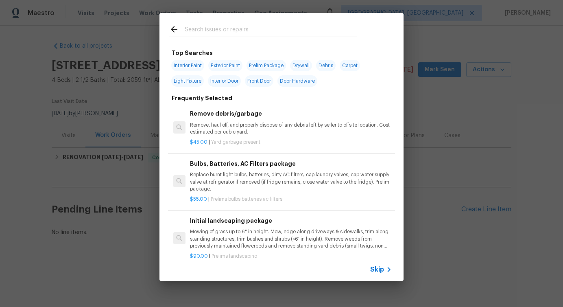
click at [372, 268] on span "Skip" at bounding box center [377, 269] width 14 height 8
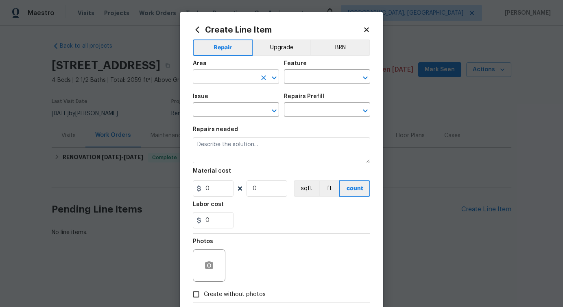
click at [255, 75] on input "text" at bounding box center [224, 77] width 63 height 13
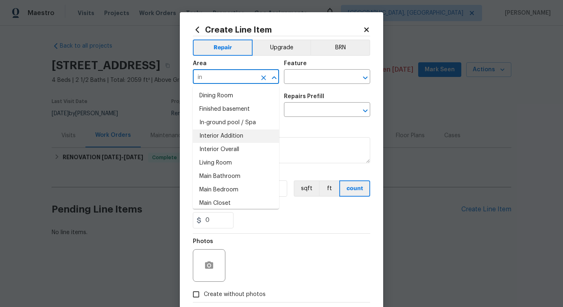
scroll to position [1, 0]
click at [237, 124] on li "In-ground pool / Spa" at bounding box center [236, 121] width 86 height 13
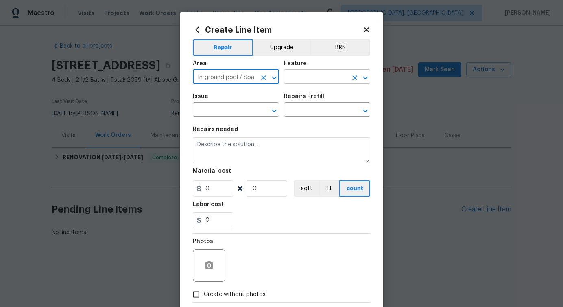
type input "In-ground pool / Spa"
click at [318, 72] on input "text" at bounding box center [315, 77] width 63 height 13
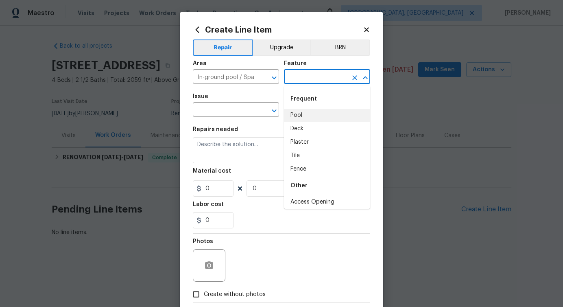
click at [303, 116] on li "Pool" at bounding box center [327, 115] width 86 height 13
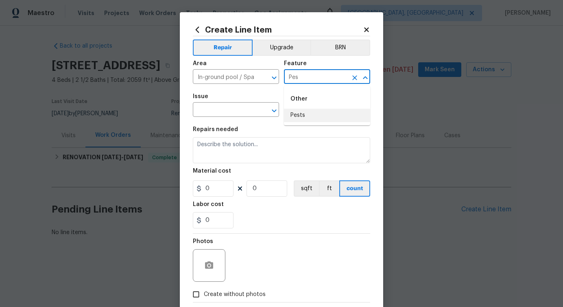
click at [307, 119] on li "Pests" at bounding box center [327, 115] width 86 height 13
type input "Pests"
click at [229, 113] on input "text" at bounding box center [224, 110] width 63 height 13
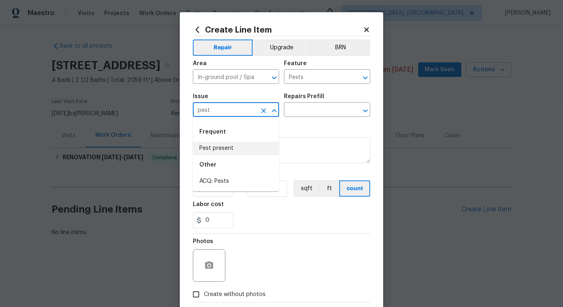
click at [231, 153] on li "Pest present" at bounding box center [236, 148] width 86 height 13
type input "Pest present"
click at [320, 114] on input "text" at bounding box center [315, 110] width 63 height 13
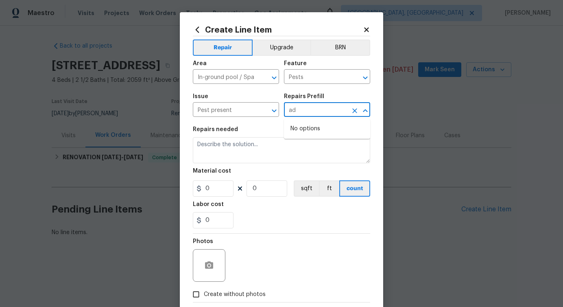
type input "a"
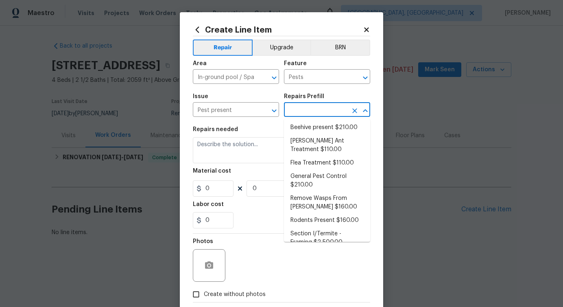
scroll to position [0, 0]
click at [324, 178] on li "General Pest Control $210.00" at bounding box center [327, 182] width 86 height 22
type textarea "General pest treatment for active pest/insect infestation - non termite"
type input "1"
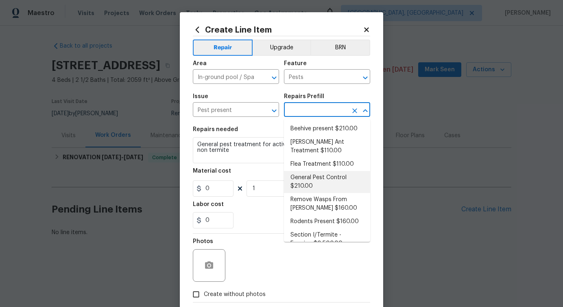
type input "General Pest Control $210.00"
type input "210"
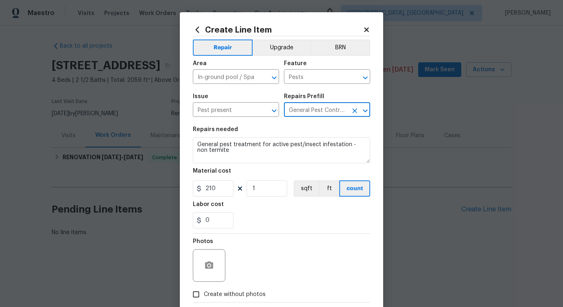
click at [233, 137] on div "Repairs needed" at bounding box center [281, 131] width 177 height 11
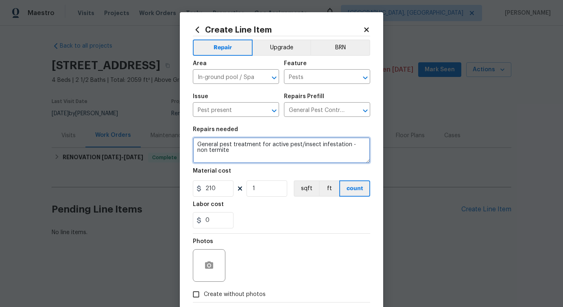
click at [232, 146] on textarea "General pest treatment for active pest/insect infestation - non termite" at bounding box center [281, 150] width 177 height 26
paste textarea "Feedback received that dead rodents are being found in the pool. Please provide…"
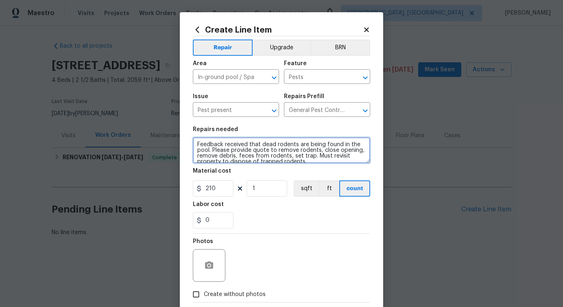
scroll to position [2, 0]
type textarea "Feedback received that dead rodents are being found in the pool. Please provide…"
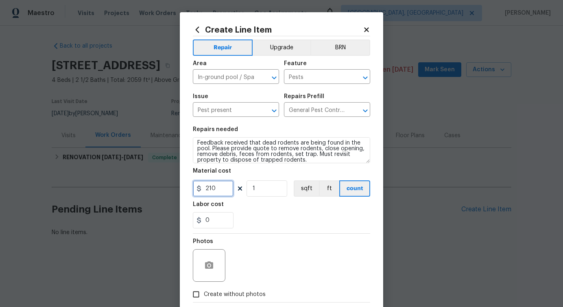
click at [209, 188] on input "210" at bounding box center [213, 188] width 41 height 16
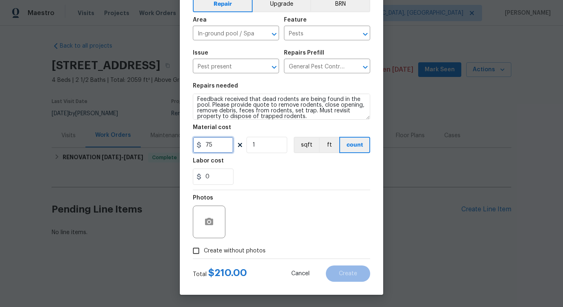
type input "75"
click at [210, 249] on span "Create without photos" at bounding box center [235, 250] width 62 height 9
click at [204, 249] on input "Create without photos" at bounding box center [195, 250] width 15 height 15
checkbox input "true"
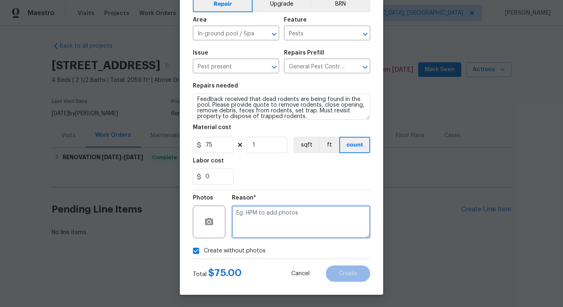
click at [283, 212] on textarea at bounding box center [301, 221] width 138 height 33
type textarea "verbiage updated"
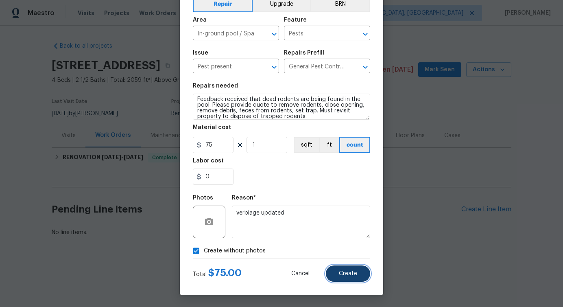
click at [357, 277] on button "Create" at bounding box center [348, 273] width 44 height 16
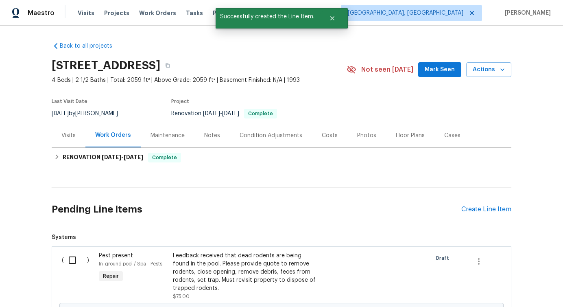
scroll to position [110, 0]
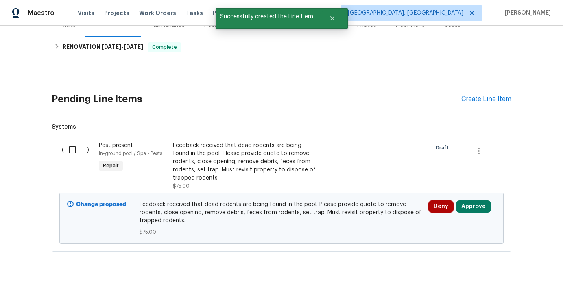
click at [71, 151] on input "checkbox" at bounding box center [75, 149] width 23 height 17
checkbox input "true"
click at [529, 288] on span "Create Work Order" at bounding box center [516, 286] width 54 height 10
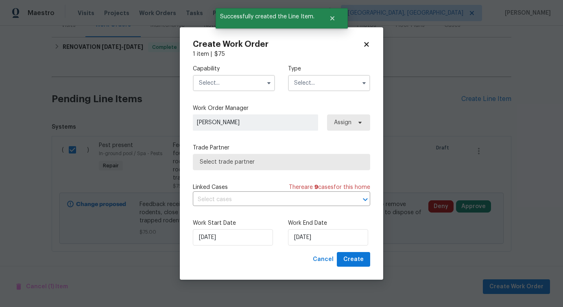
click at [242, 84] on input "text" at bounding box center [234, 83] width 82 height 16
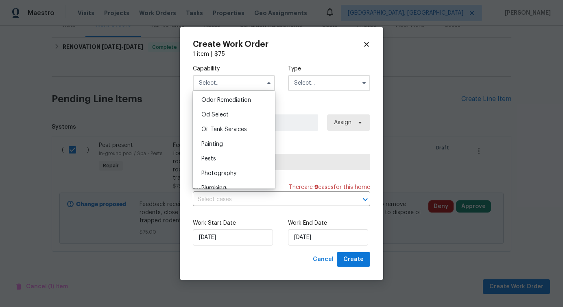
scroll to position [653, 0]
click at [236, 142] on div "Pests" at bounding box center [234, 144] width 78 height 15
type input "Pests"
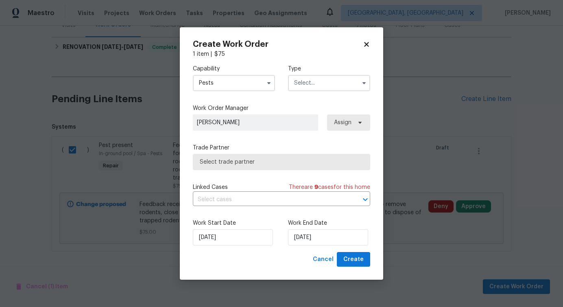
click at [320, 81] on input "text" at bounding box center [329, 83] width 82 height 16
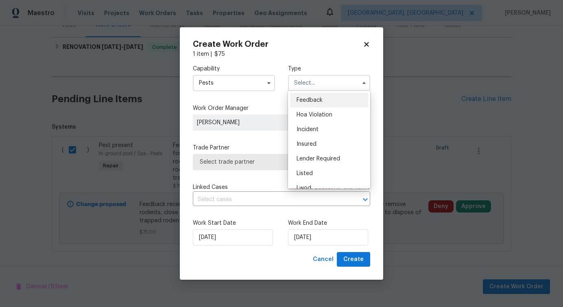
click at [314, 99] on span "Feedback" at bounding box center [310, 100] width 26 height 6
type input "Feedback"
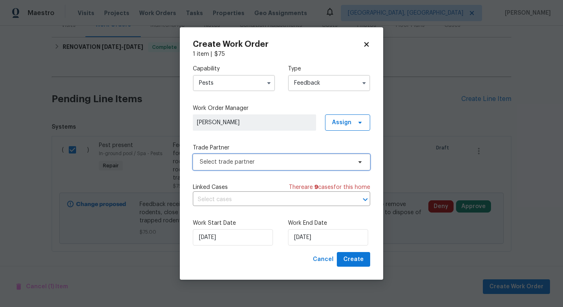
click at [266, 165] on span "Select trade partner" at bounding box center [276, 162] width 152 height 8
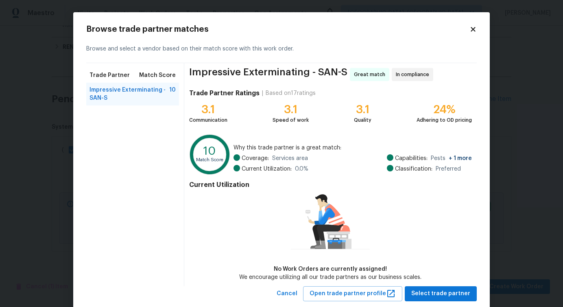
scroll to position [19, 0]
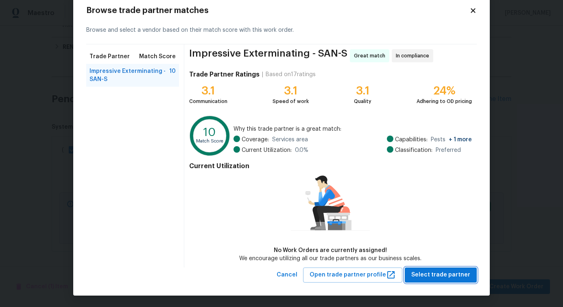
click at [436, 275] on span "Select trade partner" at bounding box center [440, 275] width 59 height 10
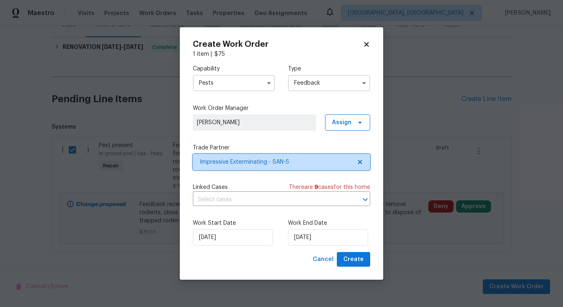
scroll to position [0, 0]
click at [238, 201] on input "text" at bounding box center [270, 199] width 155 height 13
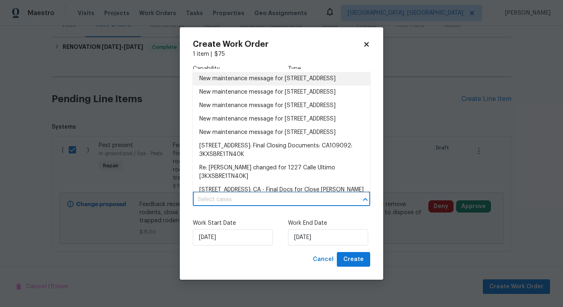
click at [241, 83] on li "New maintenance message for 1227 Calle Ultimo , Oceanside, CA 92056" at bounding box center [281, 78] width 177 height 13
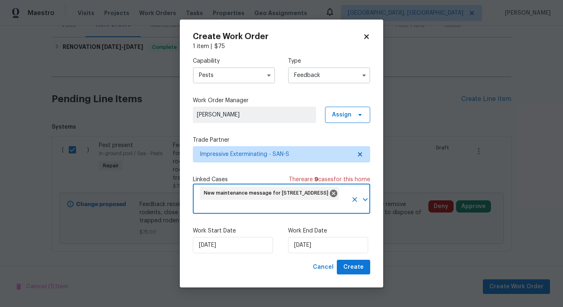
click at [318, 253] on div "Work Start Date 10/15/2025 Work End Date 10/15/2025" at bounding box center [281, 239] width 177 height 39
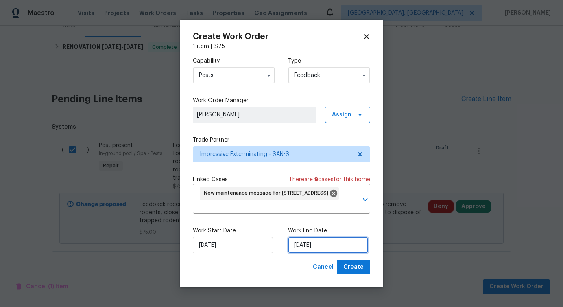
click at [319, 249] on input "10/15/2025" at bounding box center [328, 245] width 80 height 16
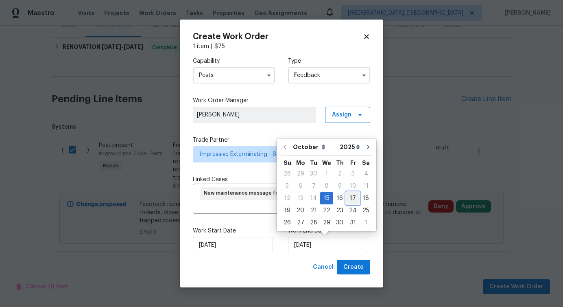
click at [346, 198] on div "17" at bounding box center [352, 197] width 13 height 11
type input "10/17/2025"
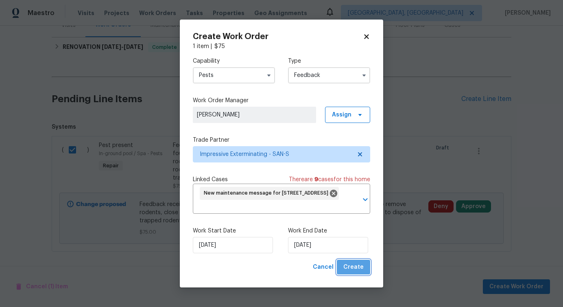
click at [357, 271] on span "Create" at bounding box center [353, 267] width 20 height 10
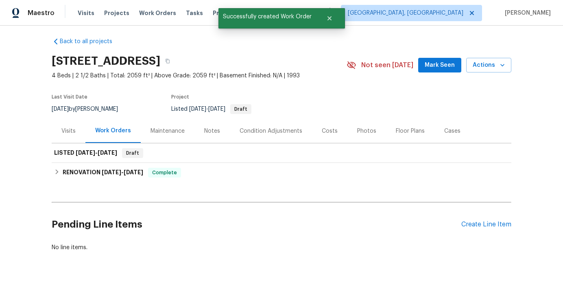
scroll to position [4, 0]
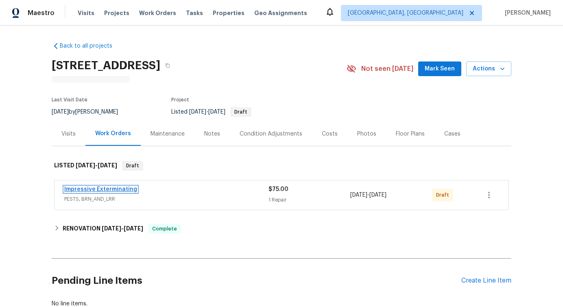
click at [101, 190] on link "Impressive Exterminating" at bounding box center [100, 189] width 73 height 6
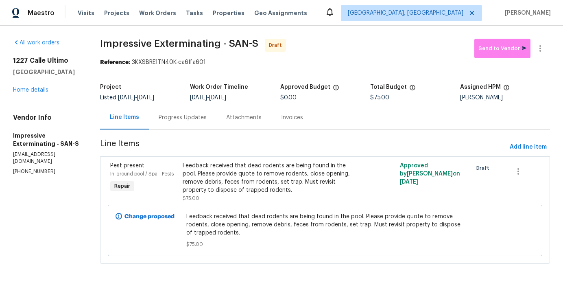
click at [184, 126] on div "Progress Updates" at bounding box center [183, 117] width 68 height 24
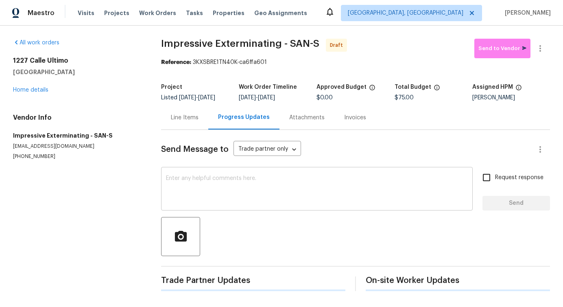
click at [201, 204] on textarea at bounding box center [317, 189] width 302 height 28
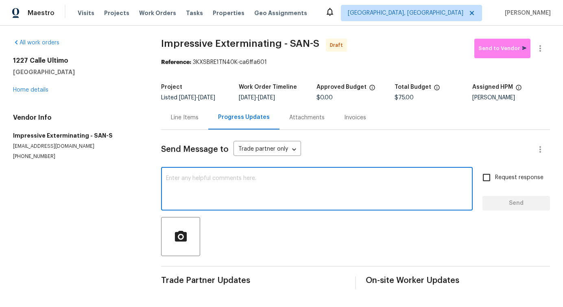
paste textarea "Hi this is [PERSON_NAME] with Opendoor. I’m confirming you received the WO for …"
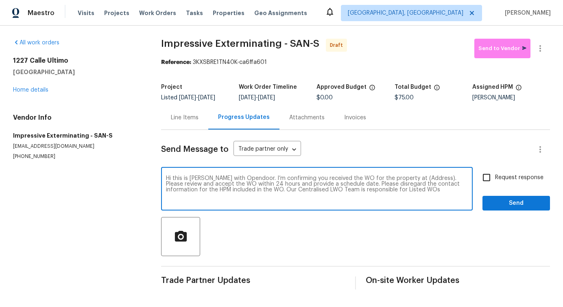
click at [418, 184] on textarea "Hi this is [PERSON_NAME] with Opendoor. I’m confirming you received the WO for …" at bounding box center [317, 189] width 302 height 28
paste textarea "[STREET_ADDRESS]"
type textarea "Hi this is [PERSON_NAME] with Opendoor. I’m confirming you received the WO for …"
click at [478, 181] on div "Hi this is [PERSON_NAME] with Opendoor. I’m confirming you received the WO for …" at bounding box center [355, 189] width 389 height 41
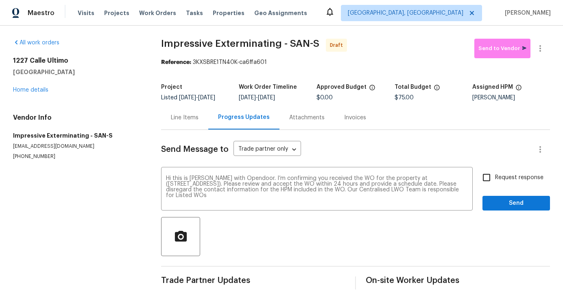
click at [504, 182] on span "Request response" at bounding box center [519, 177] width 48 height 9
click at [495, 185] on input "Request response" at bounding box center [486, 177] width 17 height 17
checkbox input "true"
click at [508, 203] on button "Send" at bounding box center [516, 203] width 68 height 15
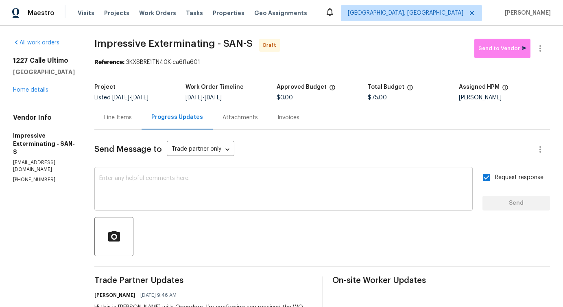
click at [329, 185] on textarea at bounding box center [283, 189] width 369 height 28
paste textarea "Attention All Work Orders must include before-photos (both close-up and wide-an…"
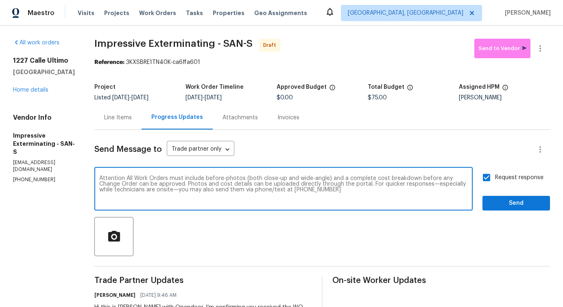
type textarea "Attention All Work Orders must include before-photos (both close-up and wide-an…"
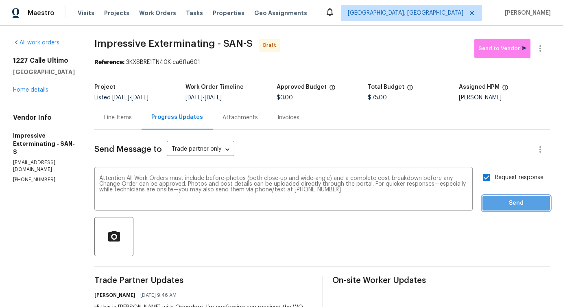
click at [521, 204] on span "Send" at bounding box center [516, 203] width 55 height 10
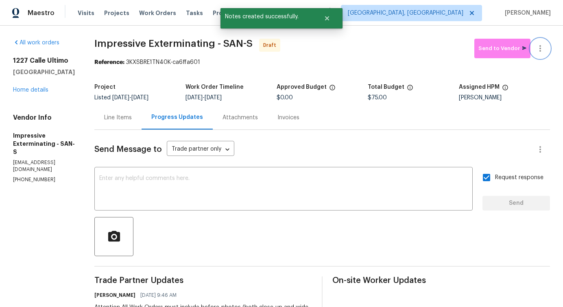
click at [539, 52] on icon "button" at bounding box center [540, 49] width 10 height 10
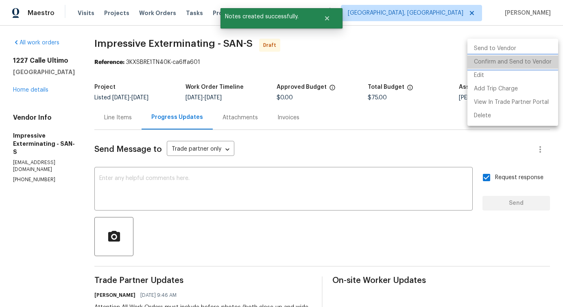
click at [513, 65] on li "Confirm and Send to Vendor" at bounding box center [512, 61] width 91 height 13
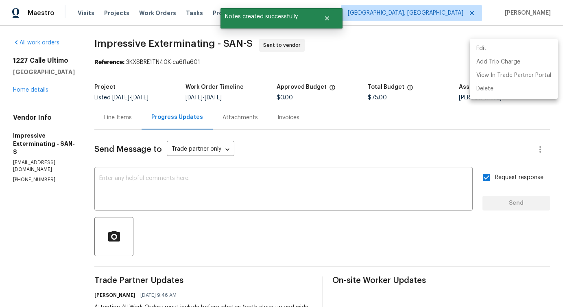
click at [32, 89] on div at bounding box center [281, 153] width 563 height 307
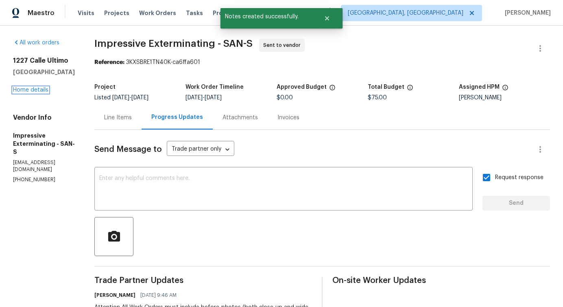
click at [32, 89] on link "Home details" at bounding box center [30, 90] width 35 height 6
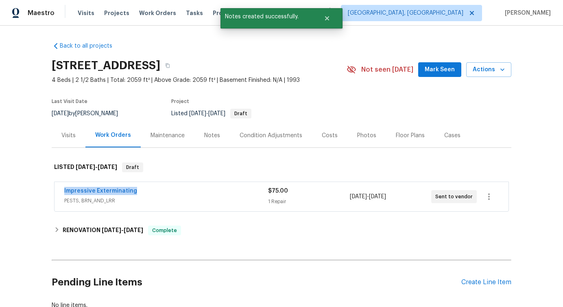
drag, startPoint x: 61, startPoint y: 191, endPoint x: 243, endPoint y: 190, distance: 181.8
click at [244, 190] on div "Impressive Exterminating PESTS, BRN_AND_LRR $75.00 1 Repair [DATE] - [DATE] Sen…" at bounding box center [282, 196] width 454 height 29
copy link "Impressive Exterminating"
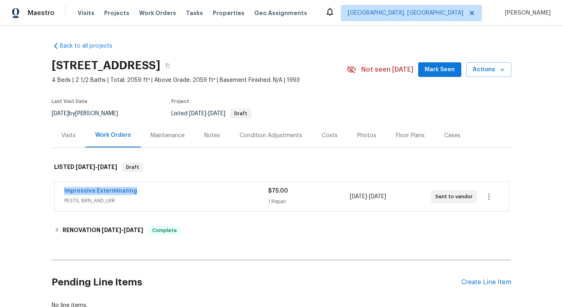
click at [49, 193] on div "Back to all projects [STREET_ADDRESS] 4 Beds | 2 1/2 Baths | Total: 2059 ft² | …" at bounding box center [281, 166] width 563 height 281
drag, startPoint x: 61, startPoint y: 193, endPoint x: 236, endPoint y: 186, distance: 175.4
click at [236, 186] on div "Impressive Exterminating PESTS, BRN_AND_LRR $75.00 1 Repair [DATE] - [DATE] Sen…" at bounding box center [282, 196] width 454 height 29
drag, startPoint x: 61, startPoint y: 191, endPoint x: 214, endPoint y: 191, distance: 152.9
click at [214, 191] on div "Impressive Exterminating PESTS, BRN_AND_LRR $75.00 1 Repair [DATE] - [DATE] Sen…" at bounding box center [282, 196] width 454 height 29
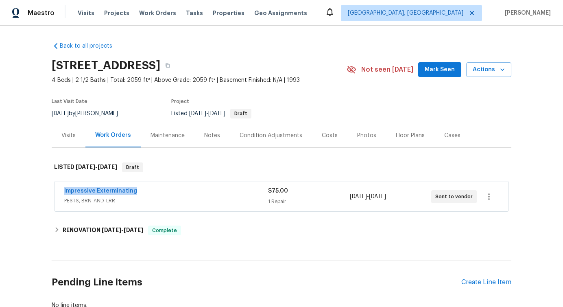
copy link "Impressive Exterminating"
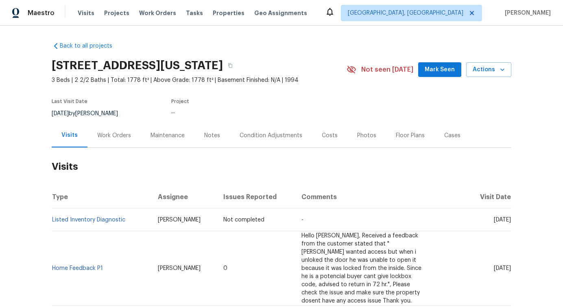
click at [120, 137] on div "Work Orders" at bounding box center [114, 135] width 34 height 8
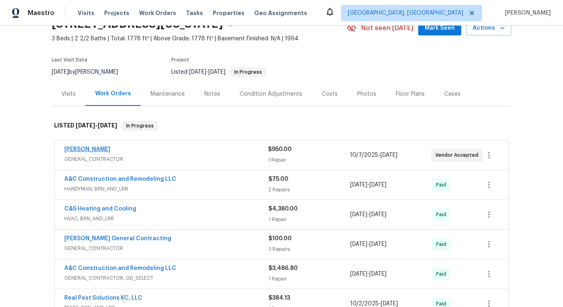
scroll to position [75, 0]
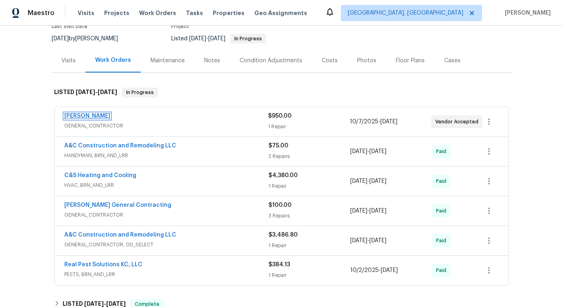
click at [78, 114] on link "[PERSON_NAME]" at bounding box center [87, 116] width 46 height 6
